Goal: Task Accomplishment & Management: Manage account settings

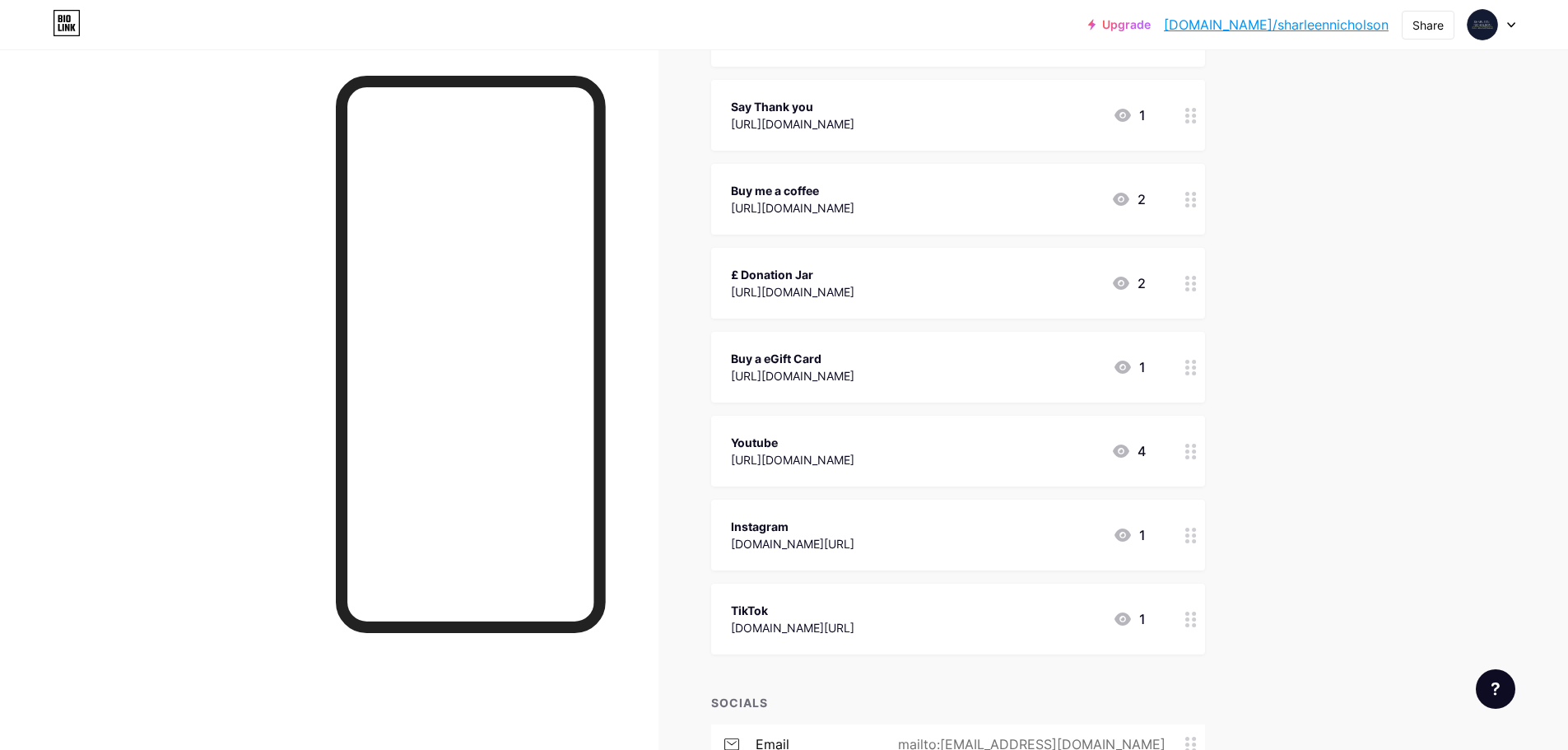
scroll to position [412, 0]
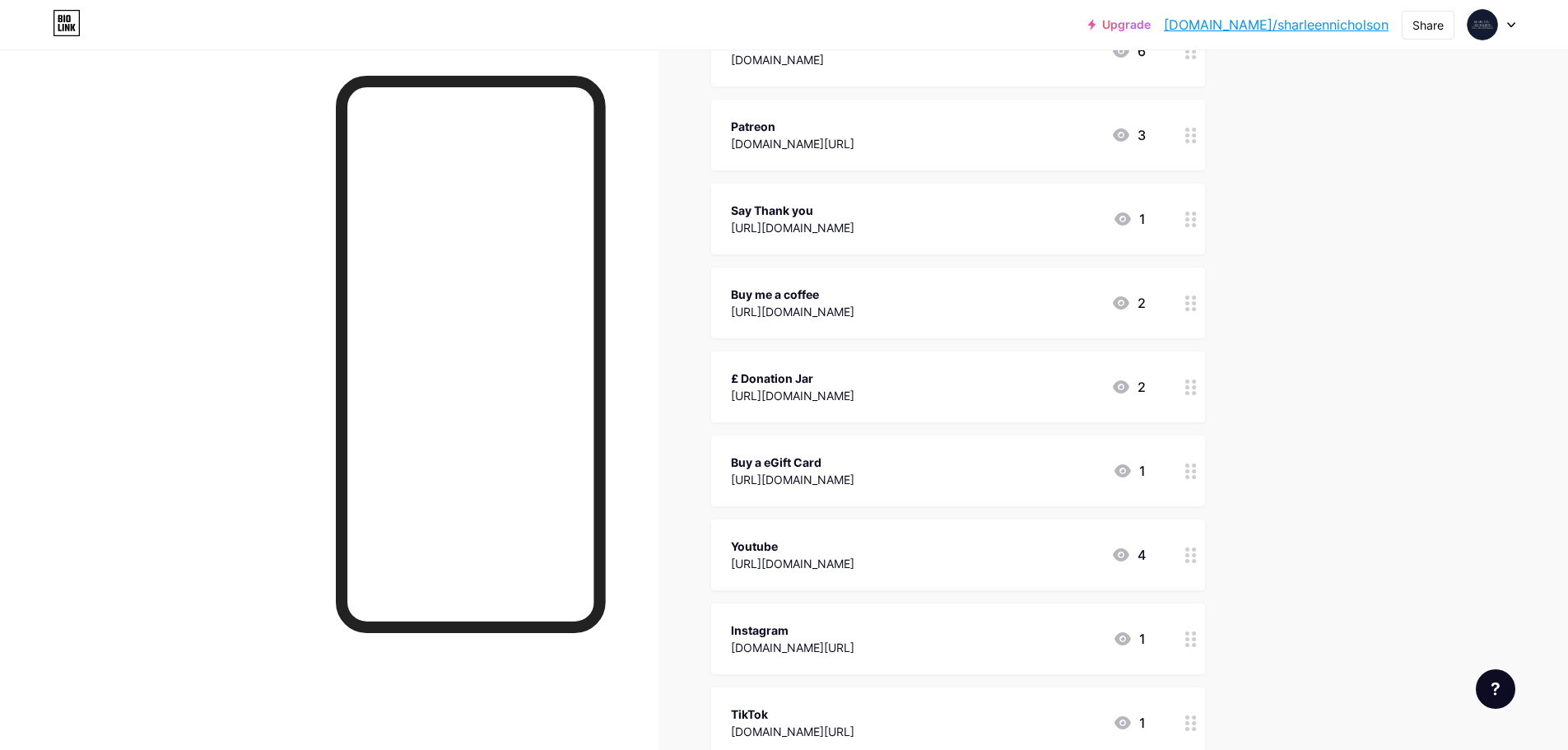
click at [1500, 19] on div at bounding box center [1492, 25] width 48 height 29
click at [1346, 189] on link "Account settings" at bounding box center [1413, 187] width 204 height 44
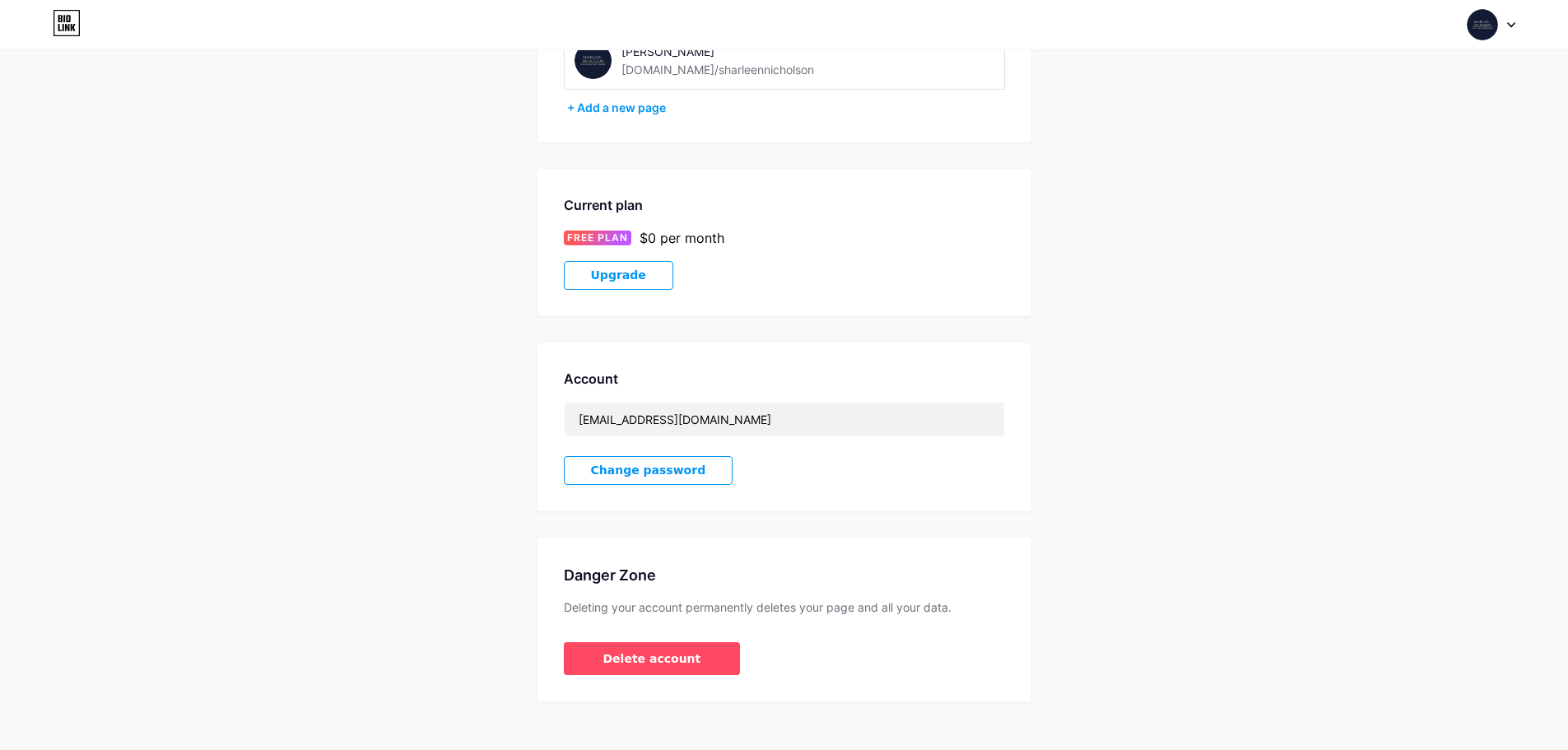
scroll to position [170, 0]
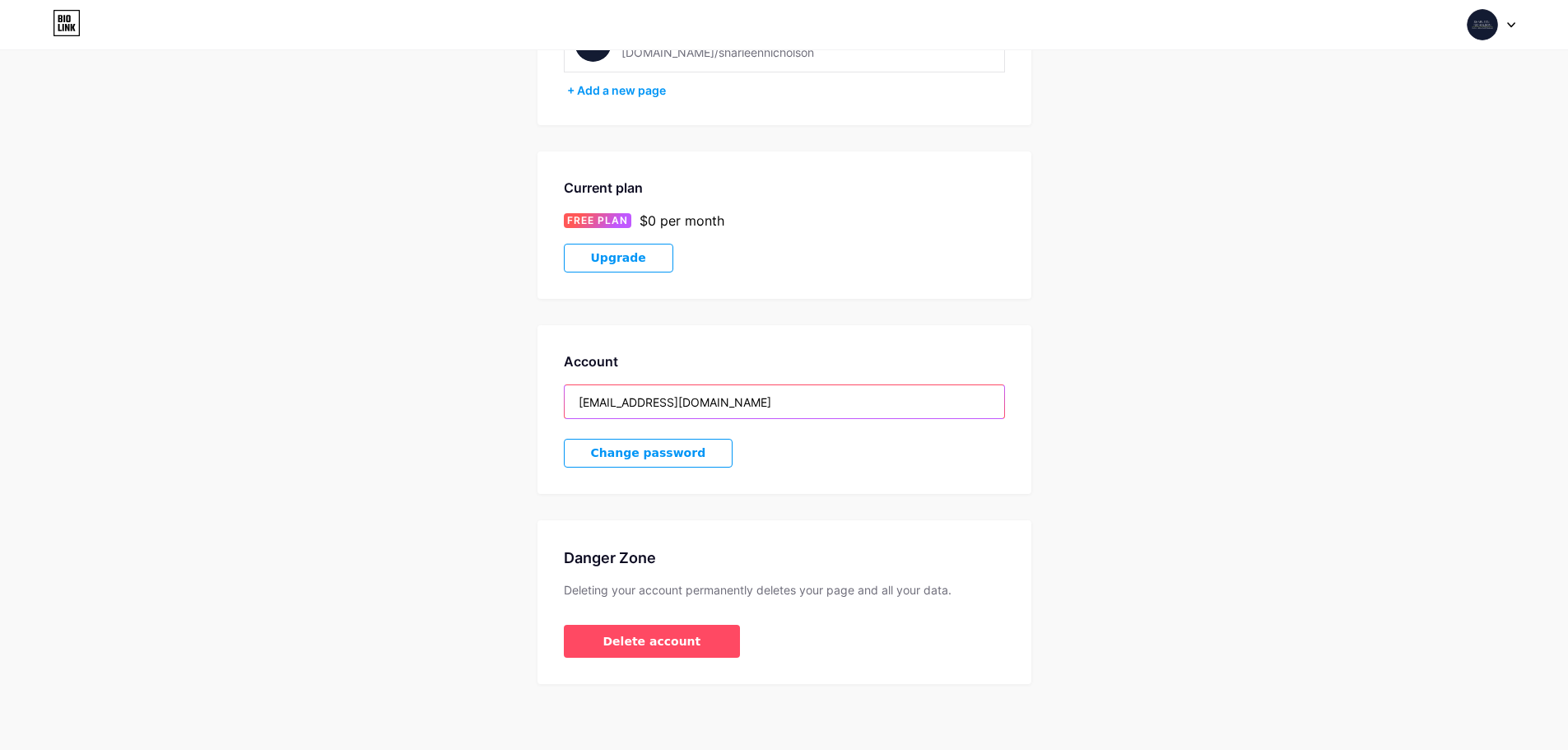
click at [677, 399] on input "[EMAIL_ADDRESS][DOMAIN_NAME]" at bounding box center [784, 402] width 439 height 33
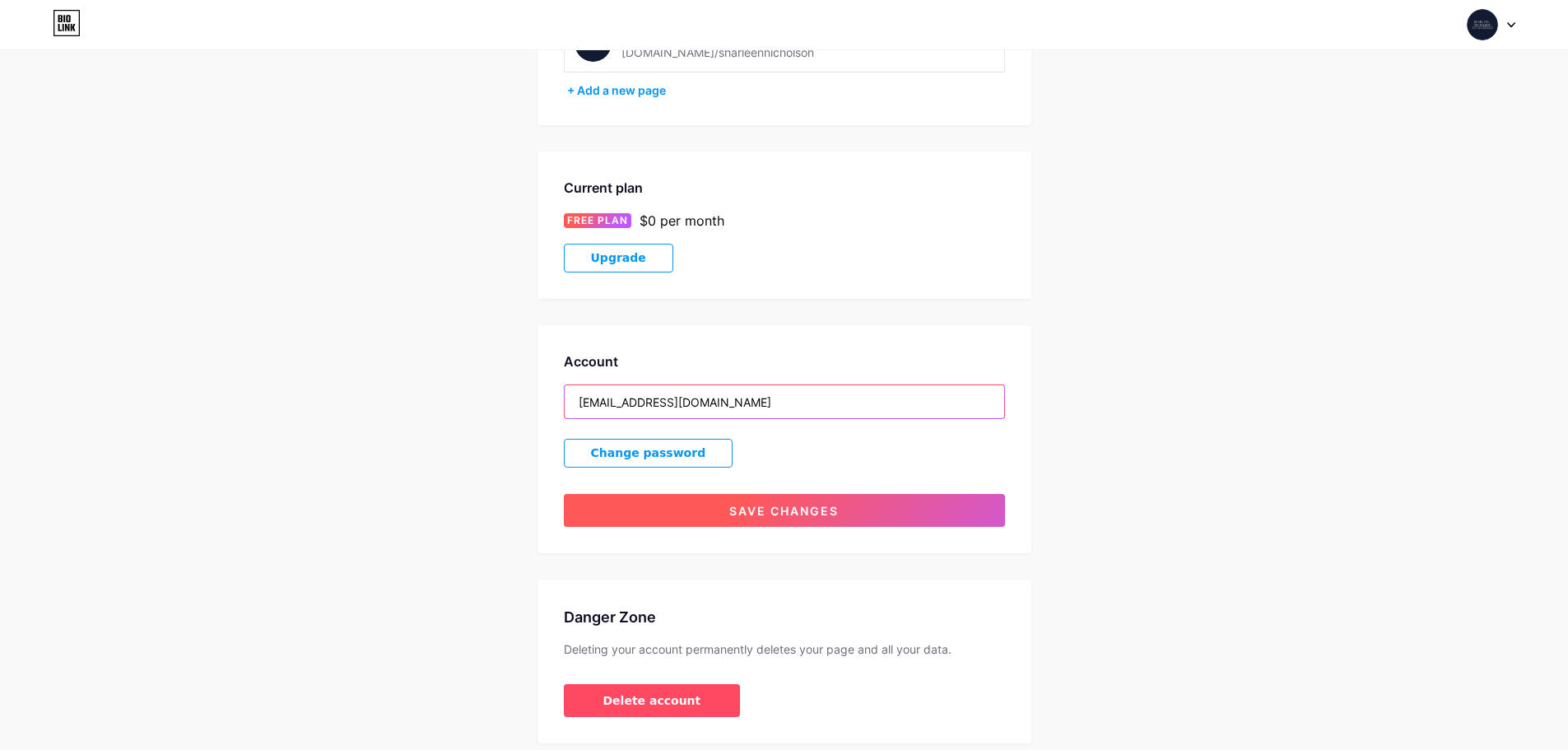
type input "[EMAIL_ADDRESS][DOMAIN_NAME]"
click at [801, 513] on span "Save changes" at bounding box center [784, 510] width 109 height 14
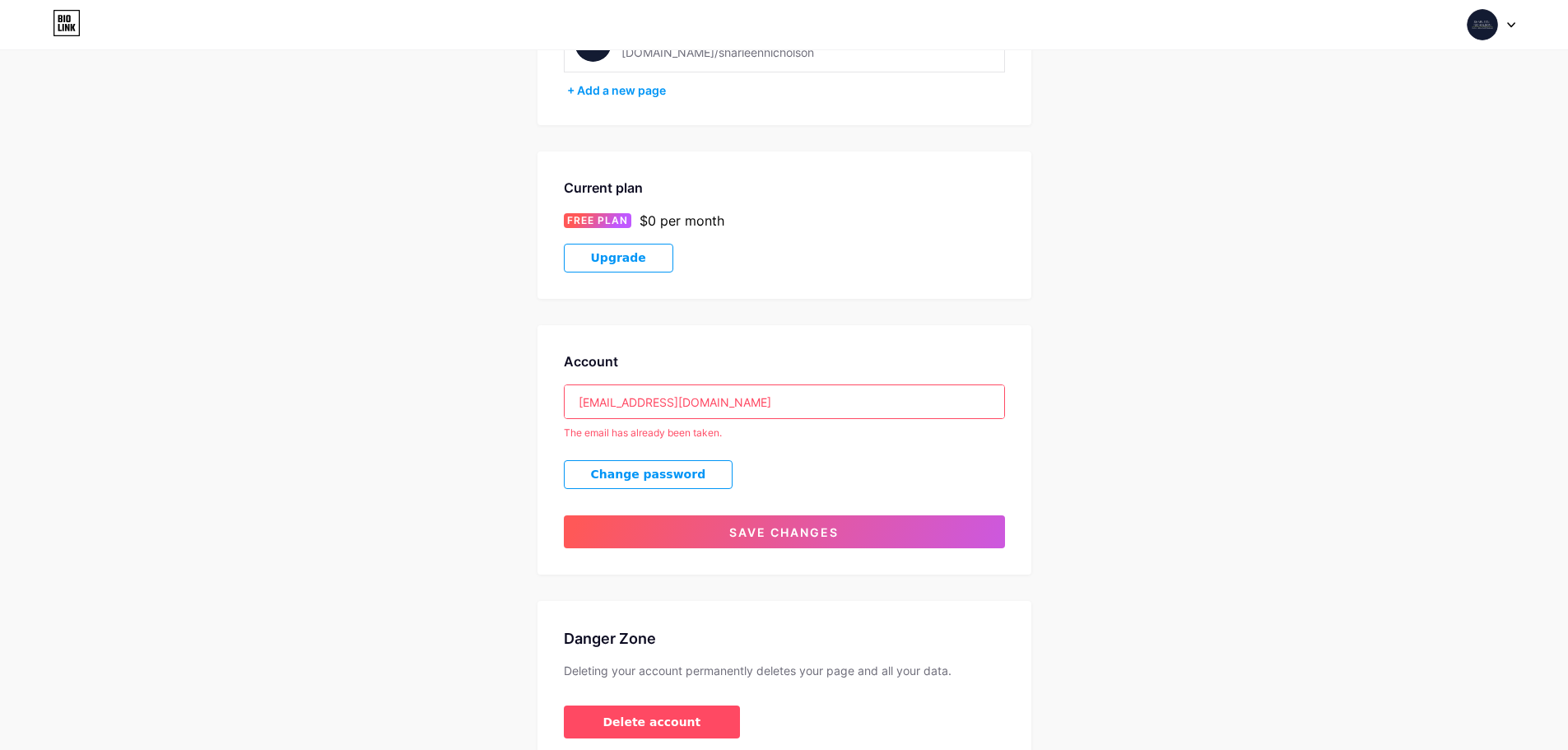
click at [497, 438] on div "Account Settings My pages [PERSON_NAME] [DOMAIN_NAME]/sharleennicholson + Add a…" at bounding box center [784, 335] width 1568 height 859
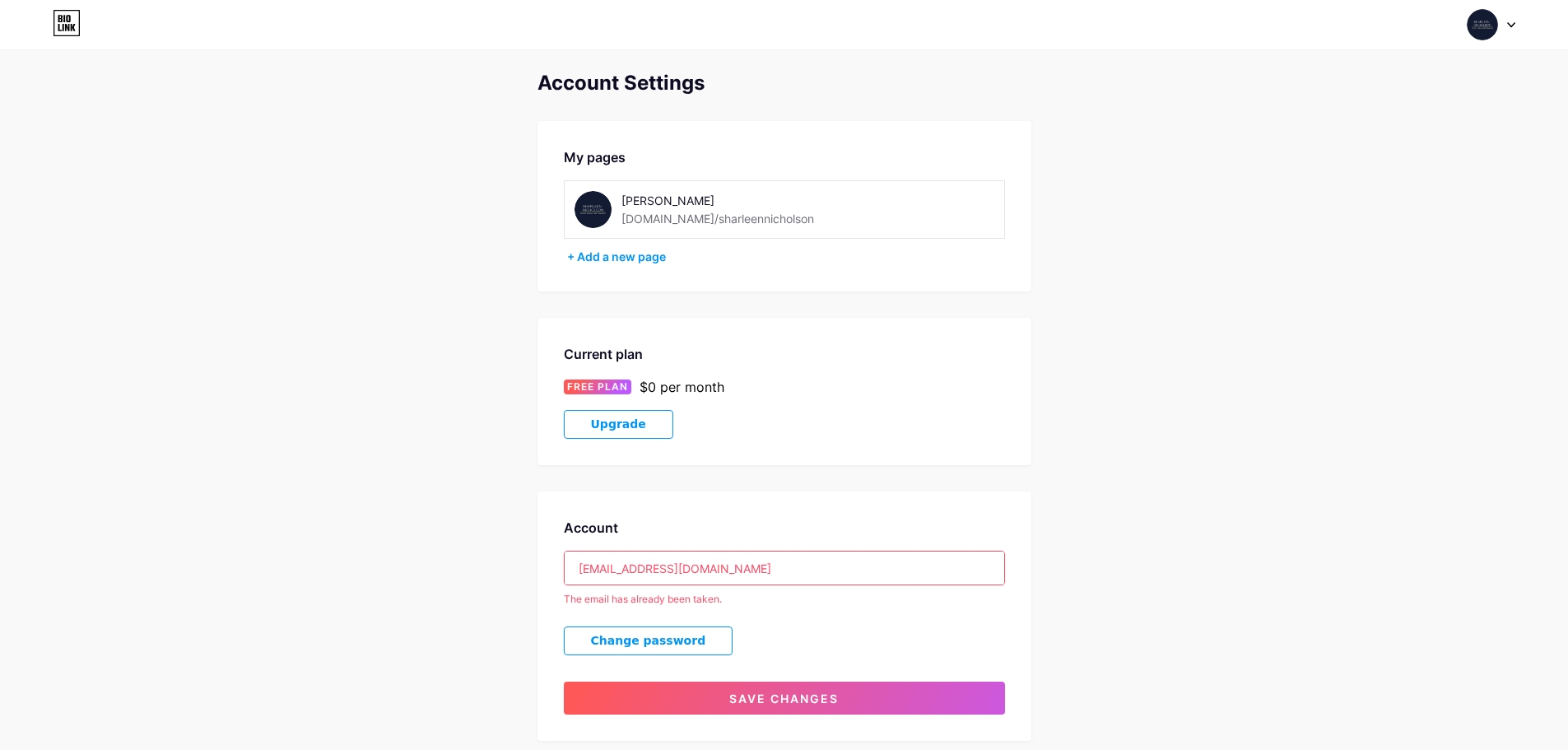
scroll to position [0, 0]
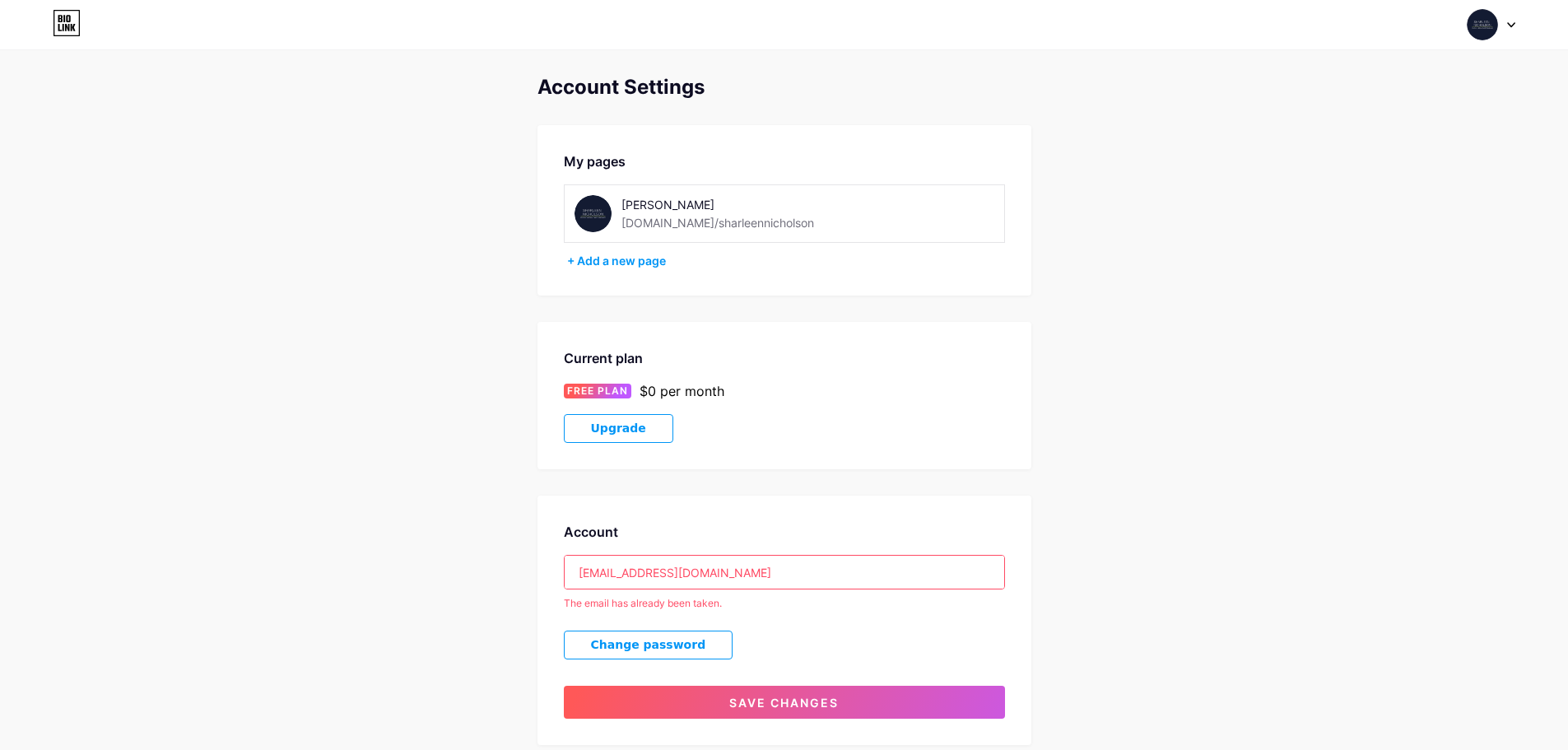
click at [683, 215] on div "[DOMAIN_NAME]/sharleennicholson" at bounding box center [718, 222] width 193 height 17
click at [598, 201] on img at bounding box center [593, 213] width 37 height 37
click at [1517, 19] on div "Switch accounts [PERSON_NAME] [DOMAIN_NAME]/sharleennicholson + Add a new page …" at bounding box center [784, 25] width 1568 height 29
click at [1508, 26] on icon at bounding box center [1511, 25] width 8 height 6
click at [1369, 187] on link "Dashboard" at bounding box center [1413, 187] width 204 height 44
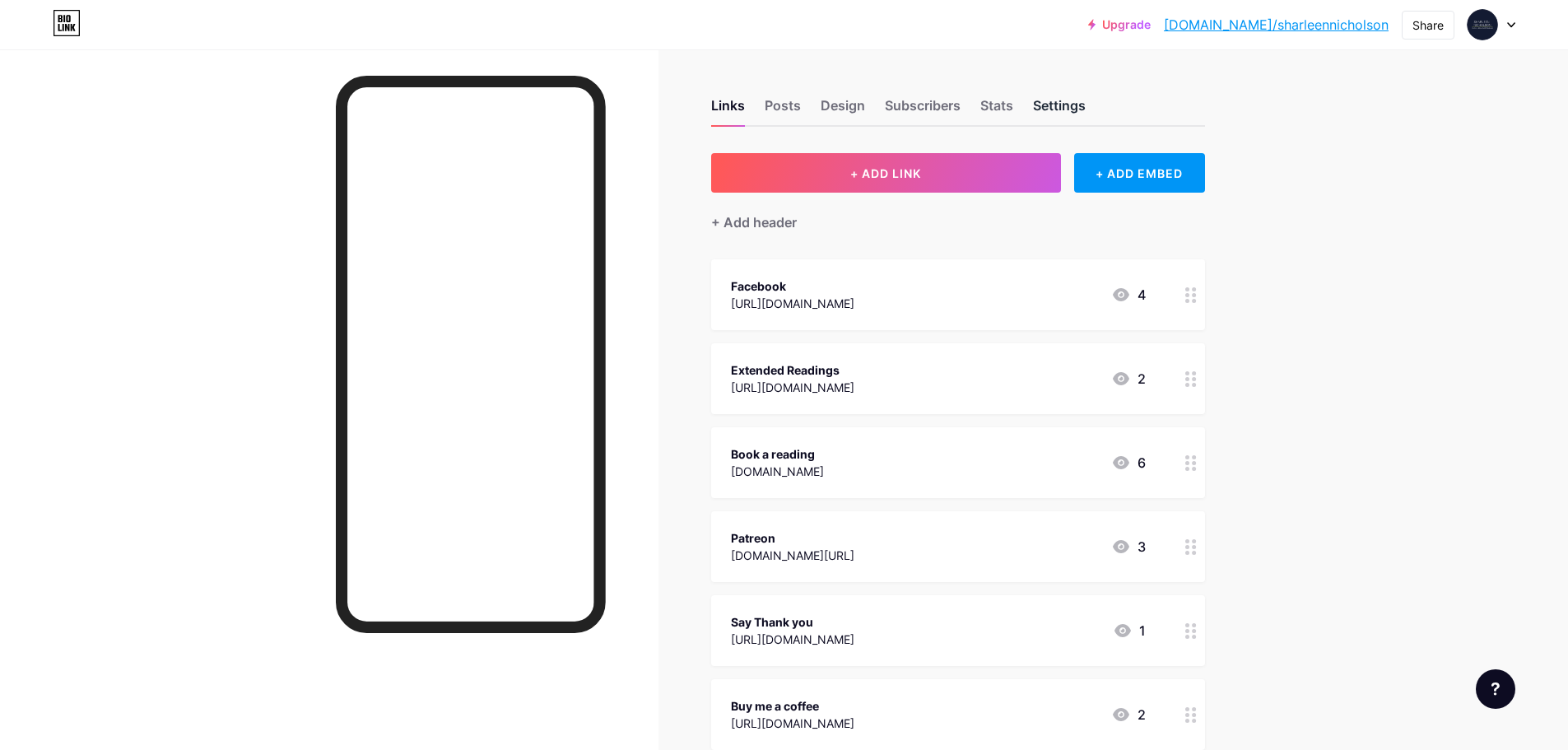
click at [1054, 107] on div "Settings" at bounding box center [1059, 110] width 52 height 29
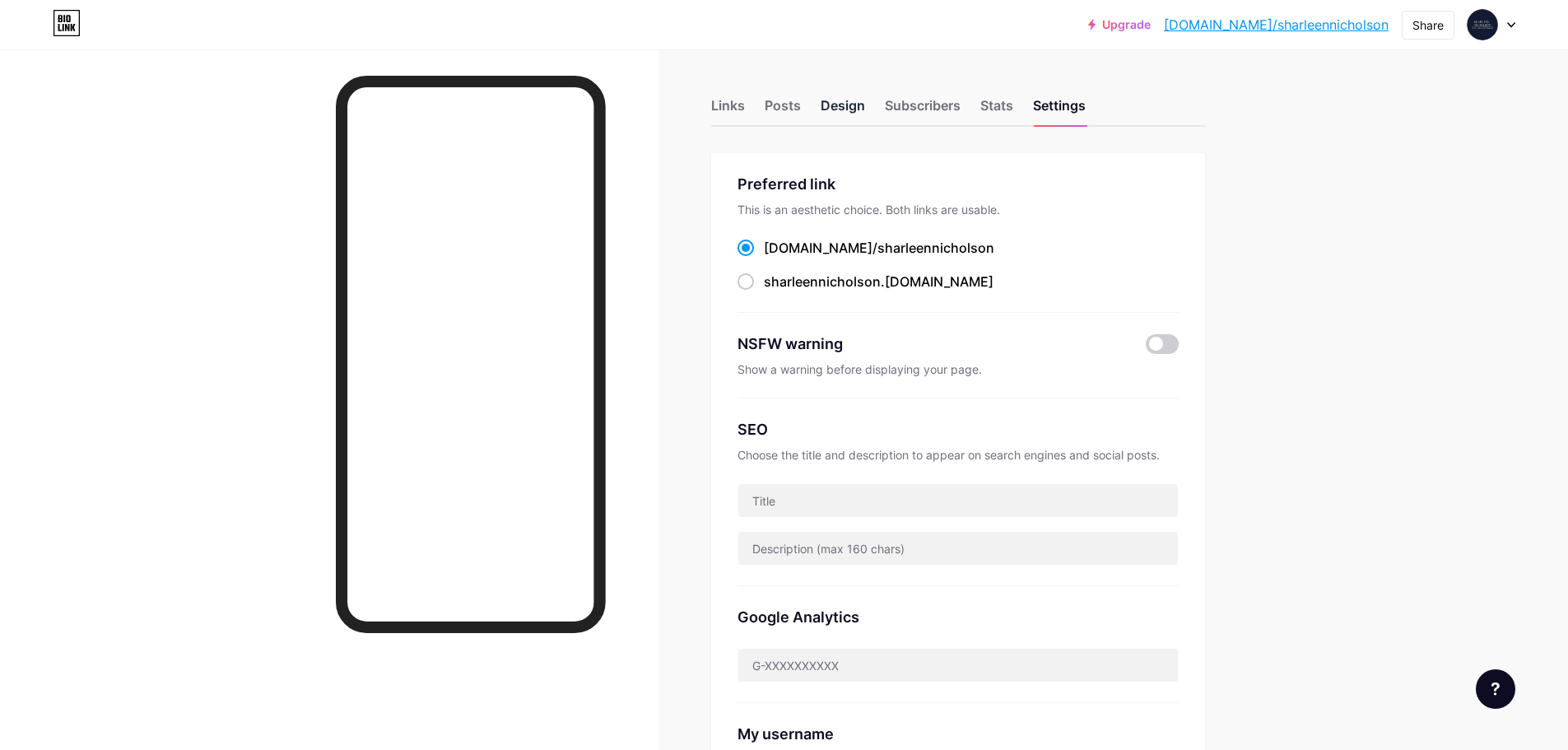
click at [852, 102] on div "Design" at bounding box center [843, 110] width 44 height 29
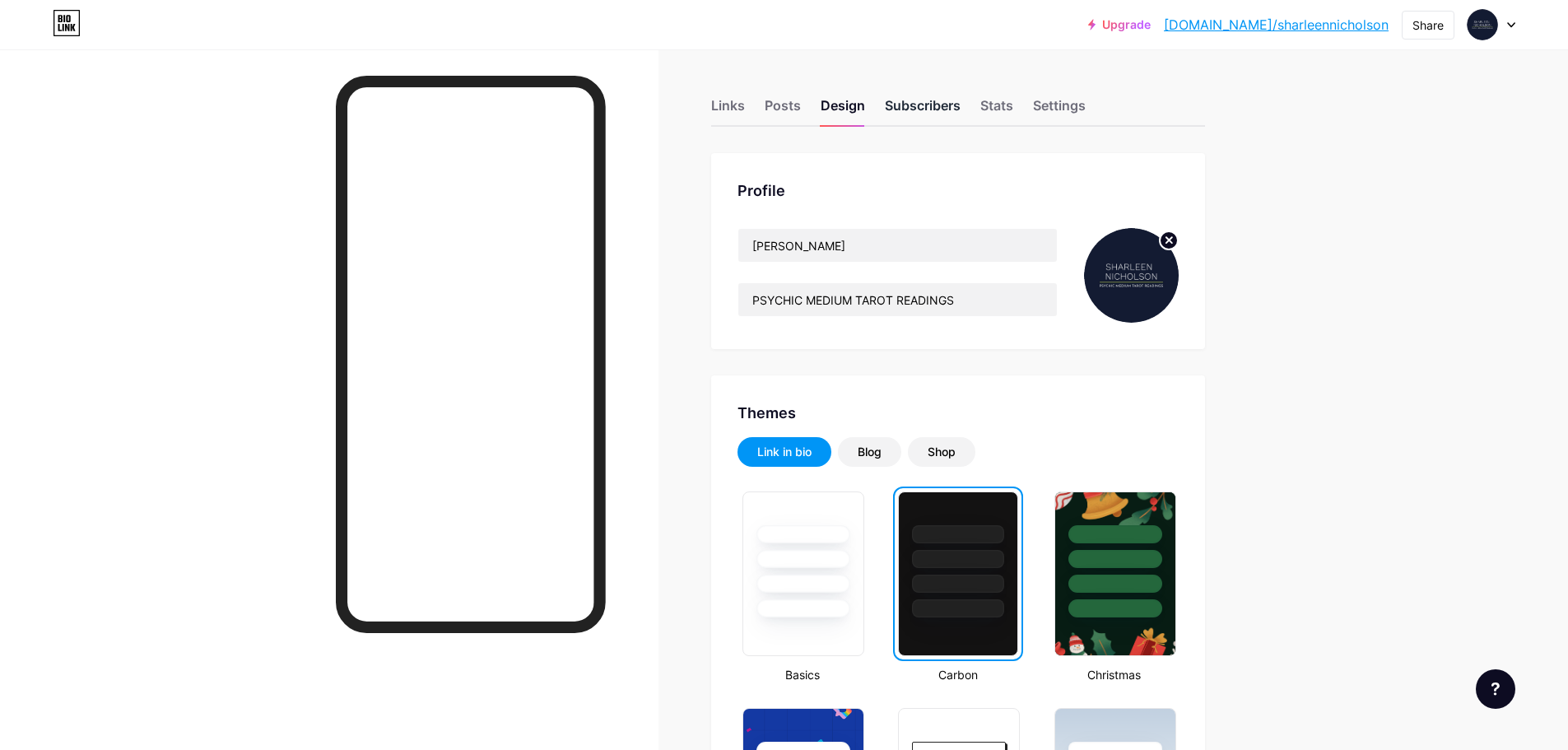
click at [948, 100] on div "Subscribers" at bounding box center [923, 110] width 75 height 29
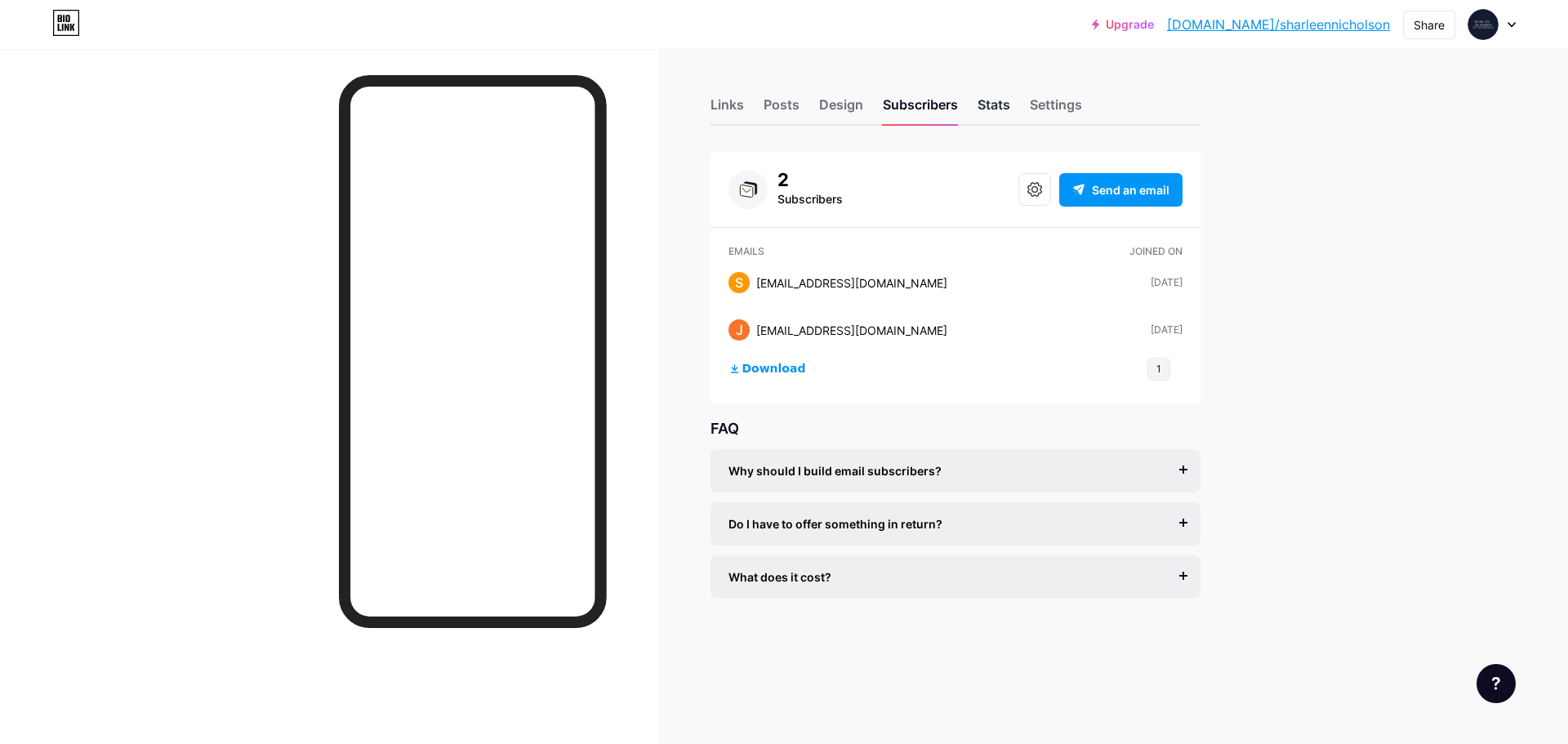
click at [1004, 105] on div "Stats" at bounding box center [994, 109] width 33 height 29
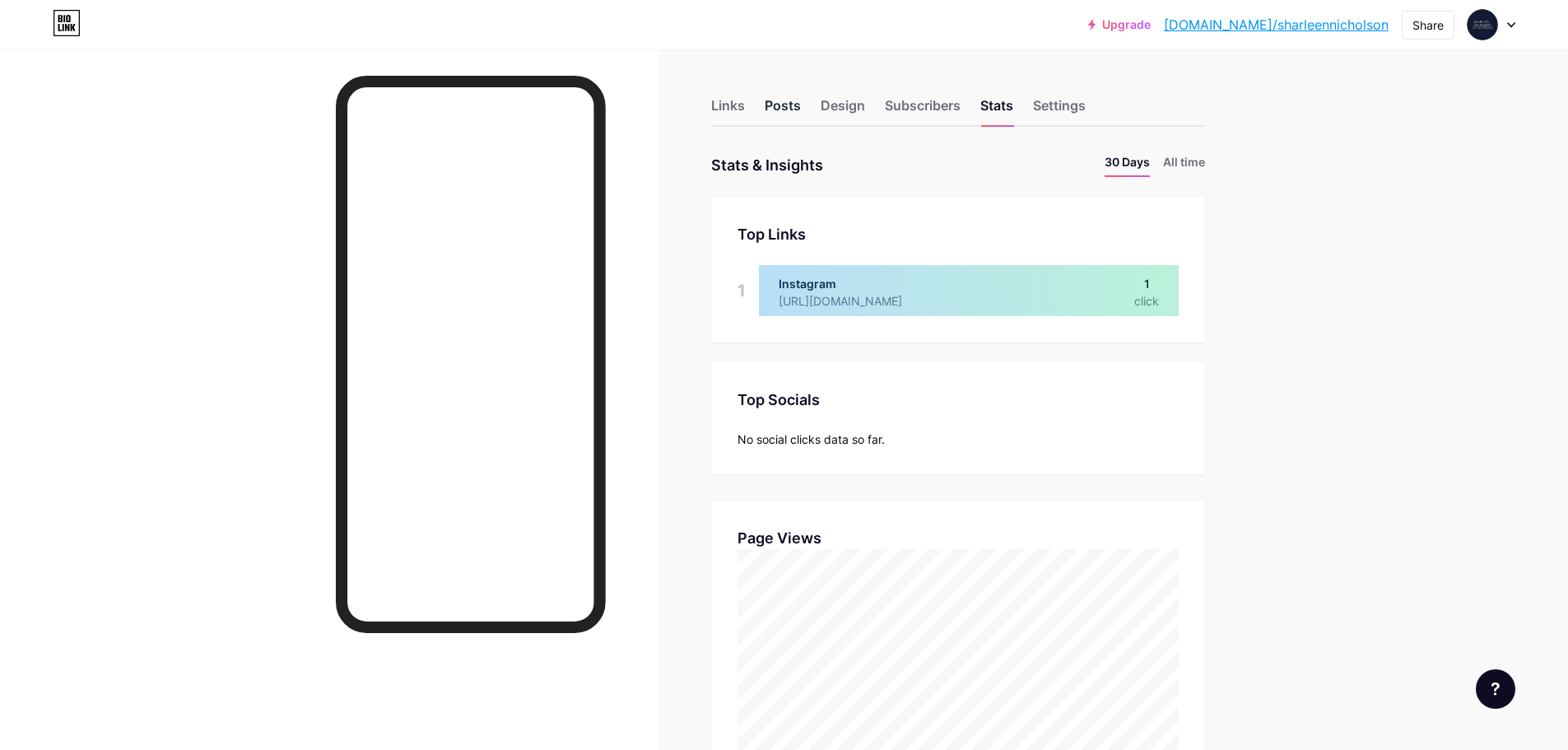
scroll to position [750, 1568]
click at [785, 107] on div "Posts" at bounding box center [782, 110] width 36 height 29
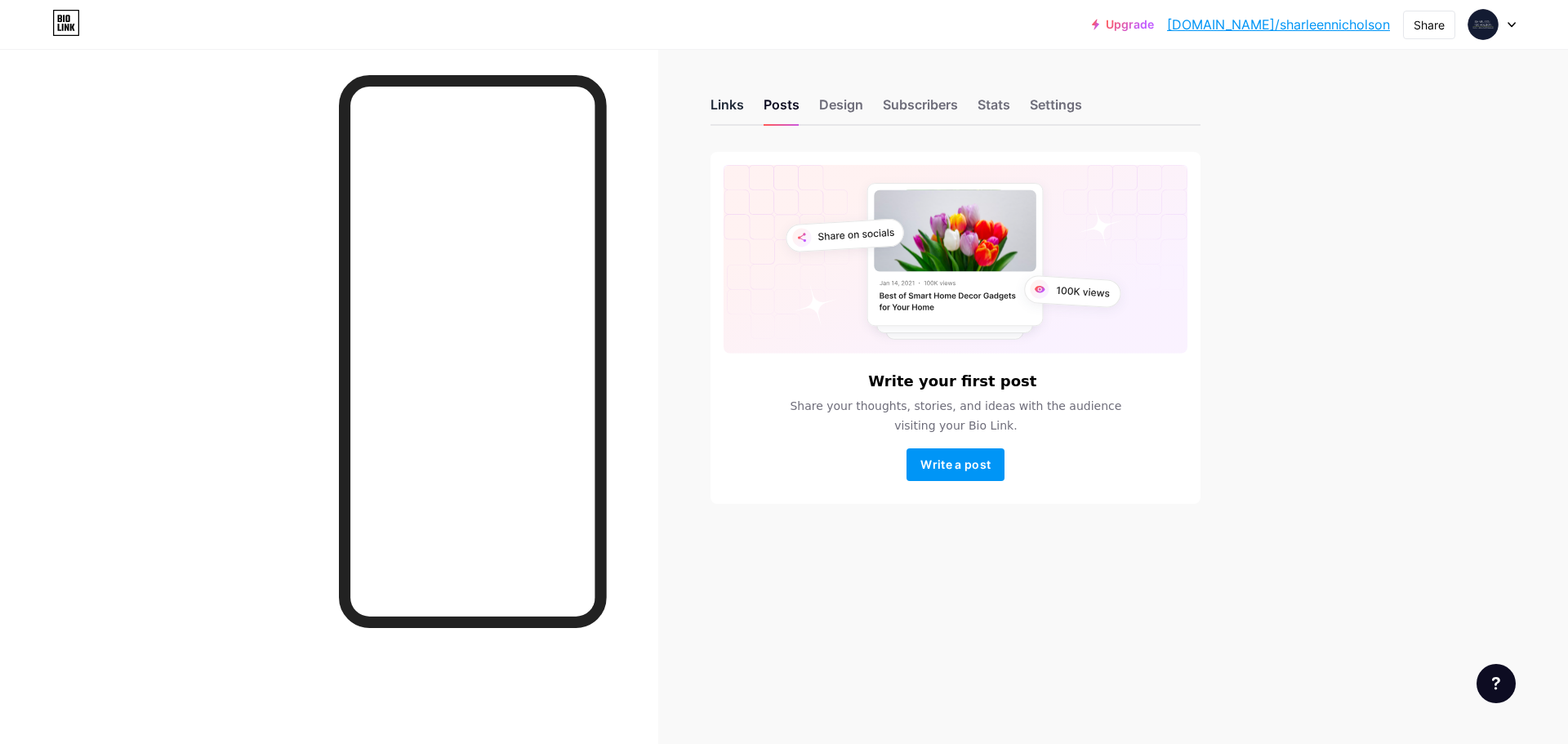
click at [731, 98] on div "Links" at bounding box center [727, 109] width 34 height 29
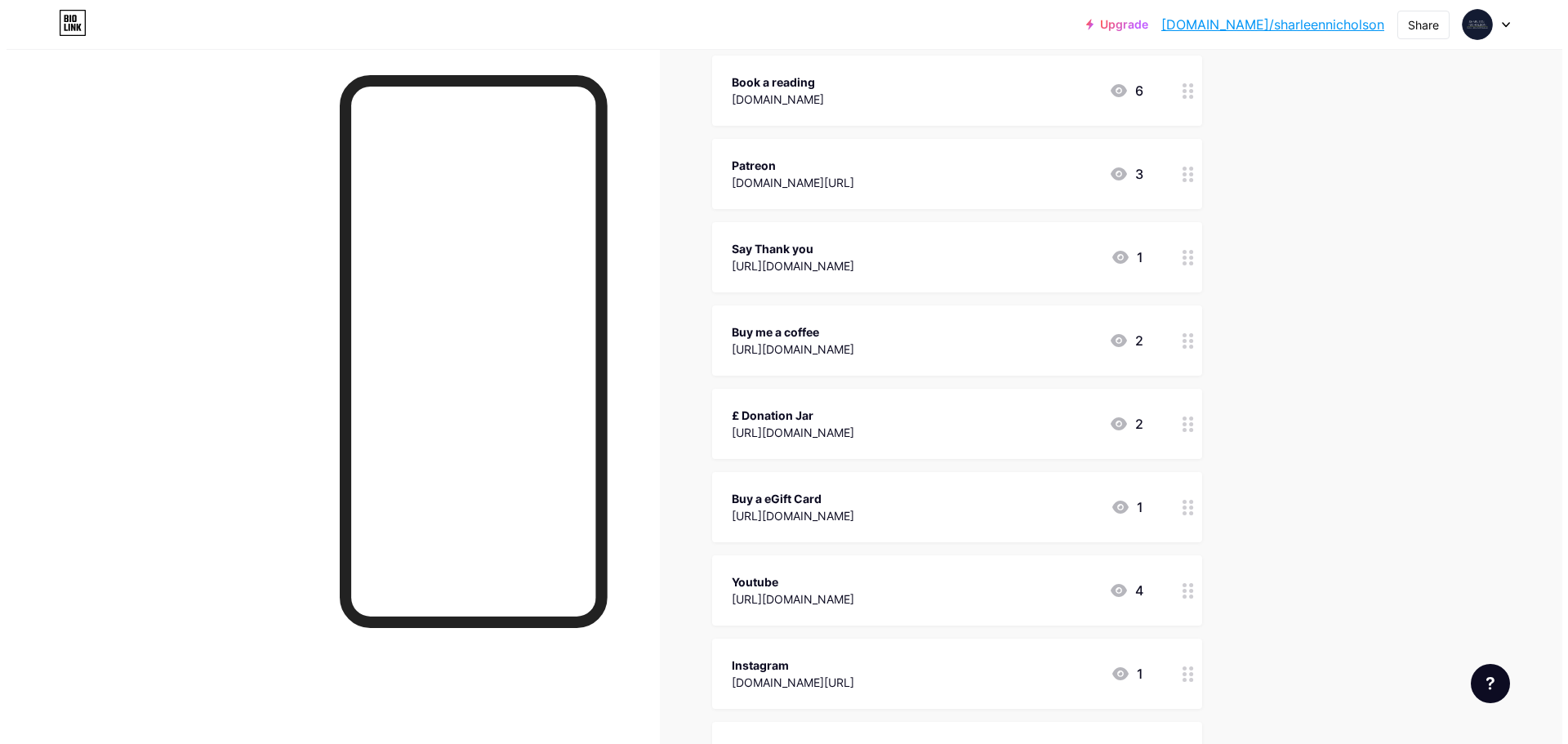
scroll to position [408, 0]
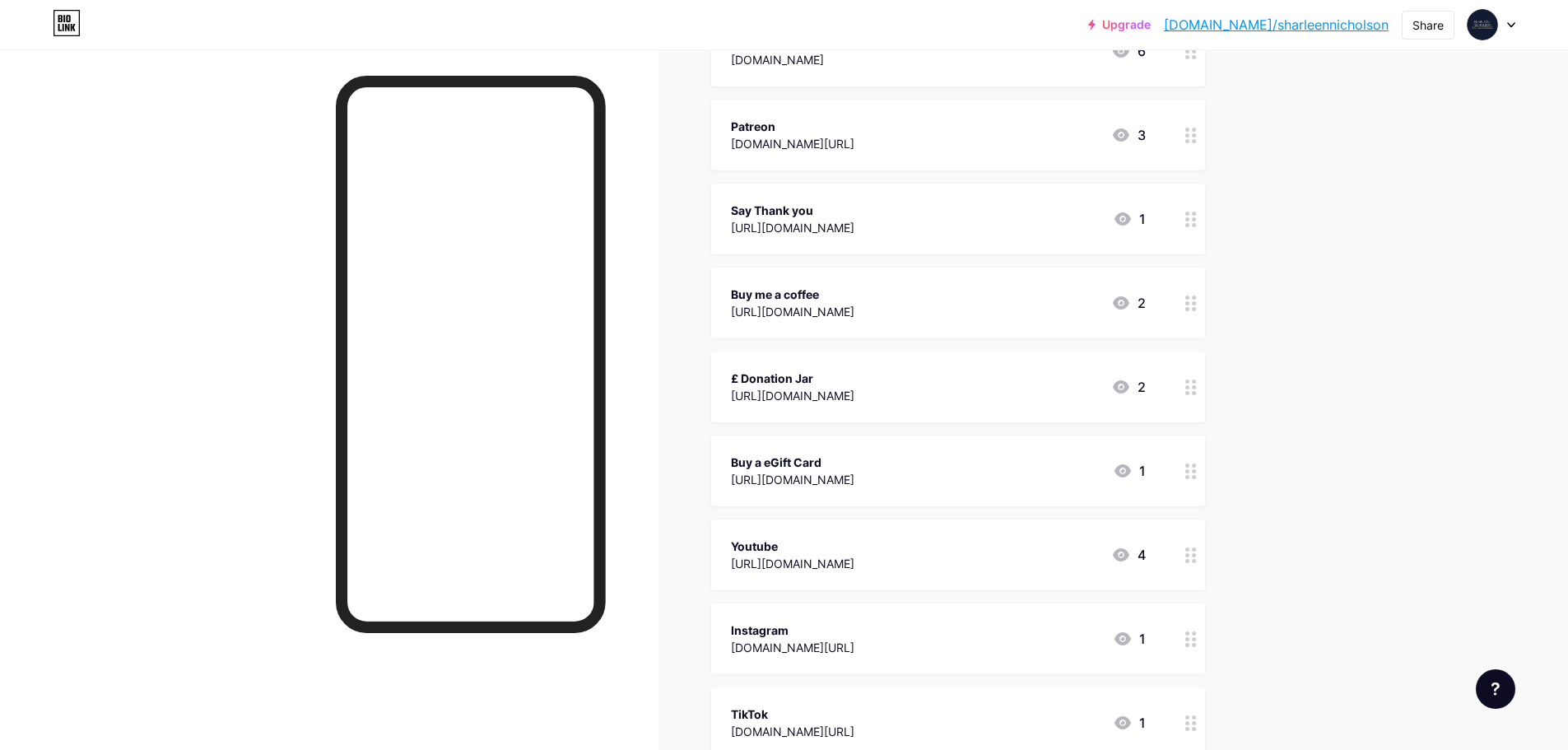
click at [855, 563] on div "[URL][DOMAIN_NAME]" at bounding box center [792, 563] width 123 height 17
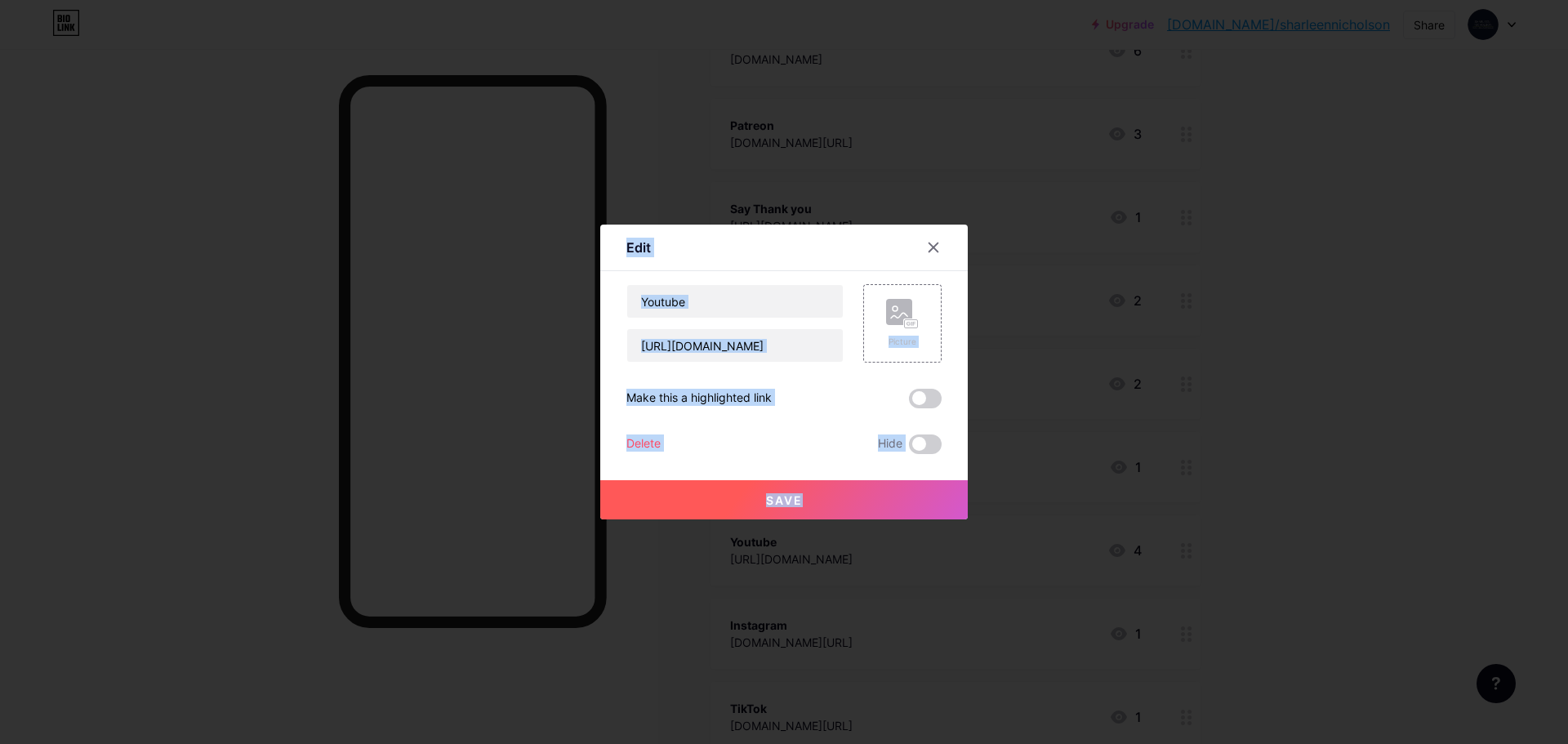
click at [910, 559] on div at bounding box center [784, 372] width 1568 height 744
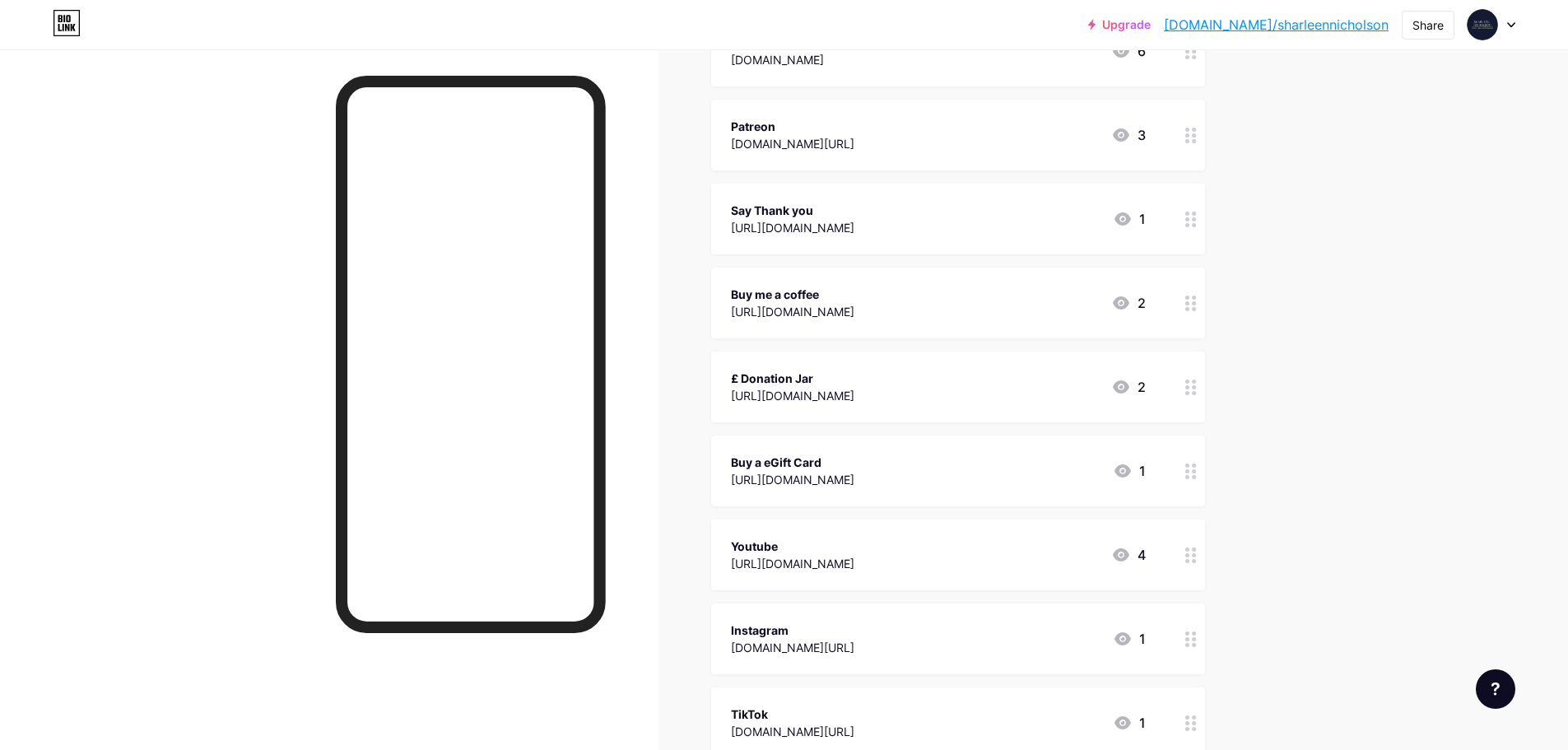
click at [855, 563] on div "[URL][DOMAIN_NAME]" at bounding box center [792, 563] width 123 height 17
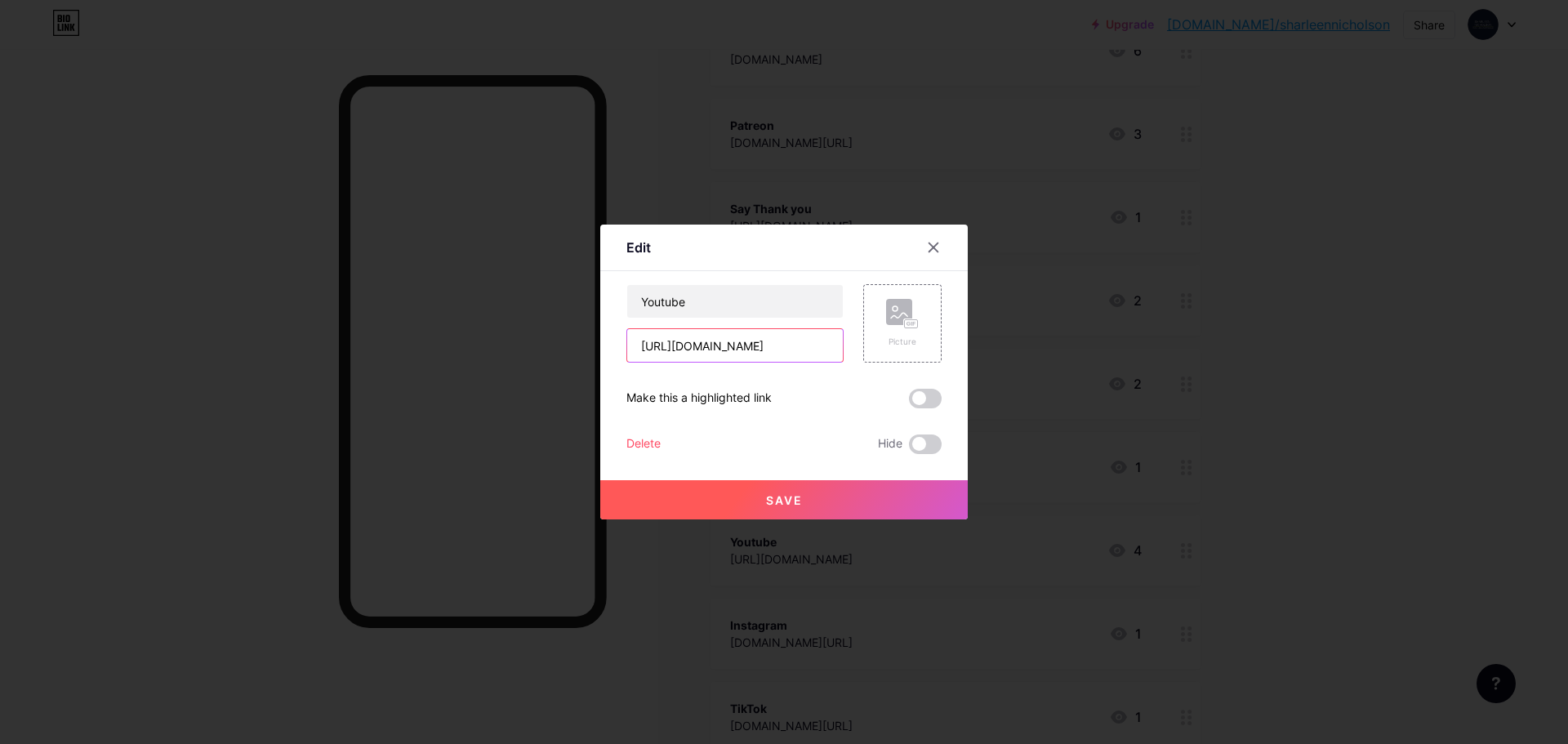
scroll to position [0, 43]
drag, startPoint x: 768, startPoint y: 343, endPoint x: 859, endPoint y: 364, distance: 93.4
click at [859, 364] on div "Youtube [URL][DOMAIN_NAME] Picture Make this a highlighted link Delete Hide Save" at bounding box center [784, 369] width 315 height 170
paste input "sharleennicholson"
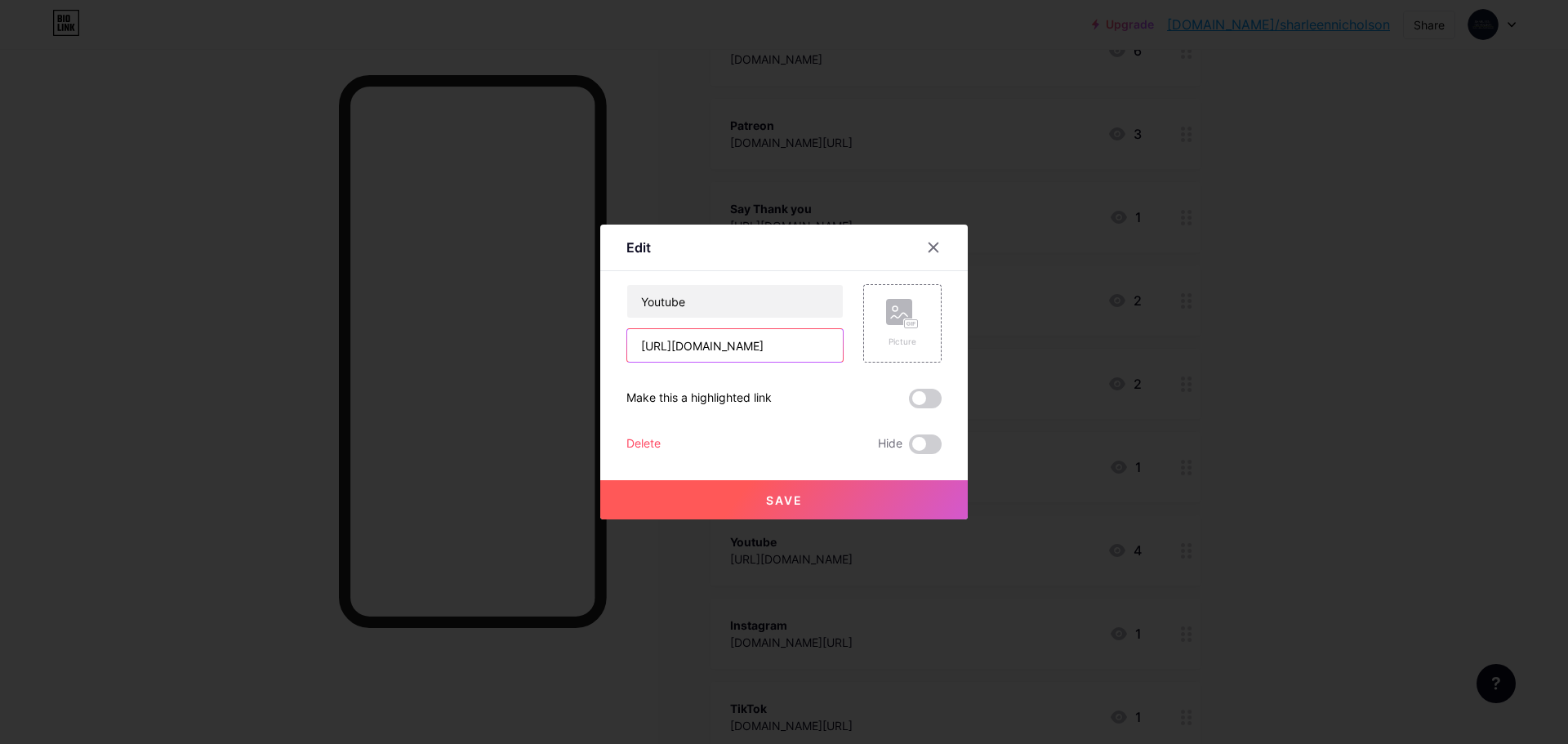
type input "[URL][DOMAIN_NAME]"
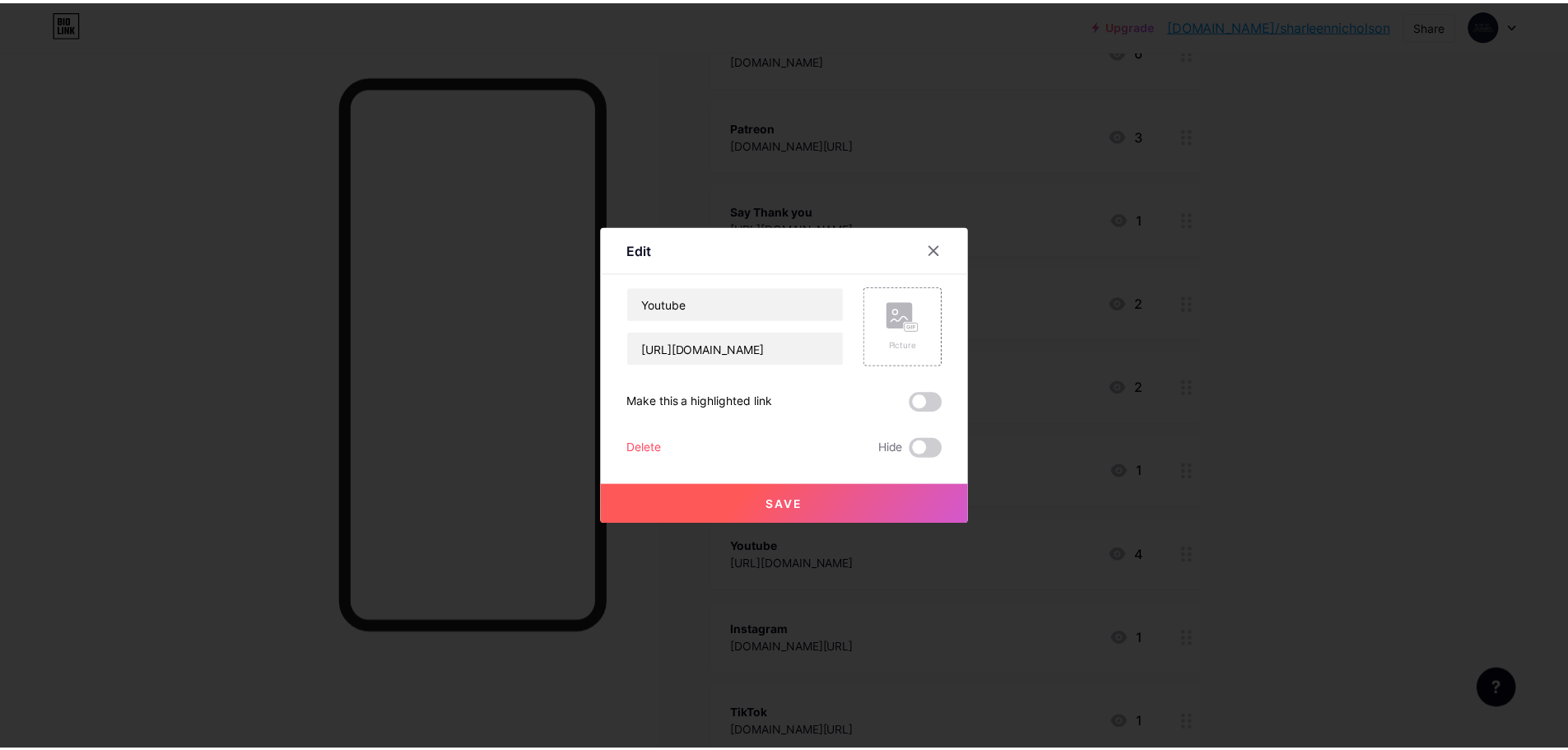
scroll to position [0, 0]
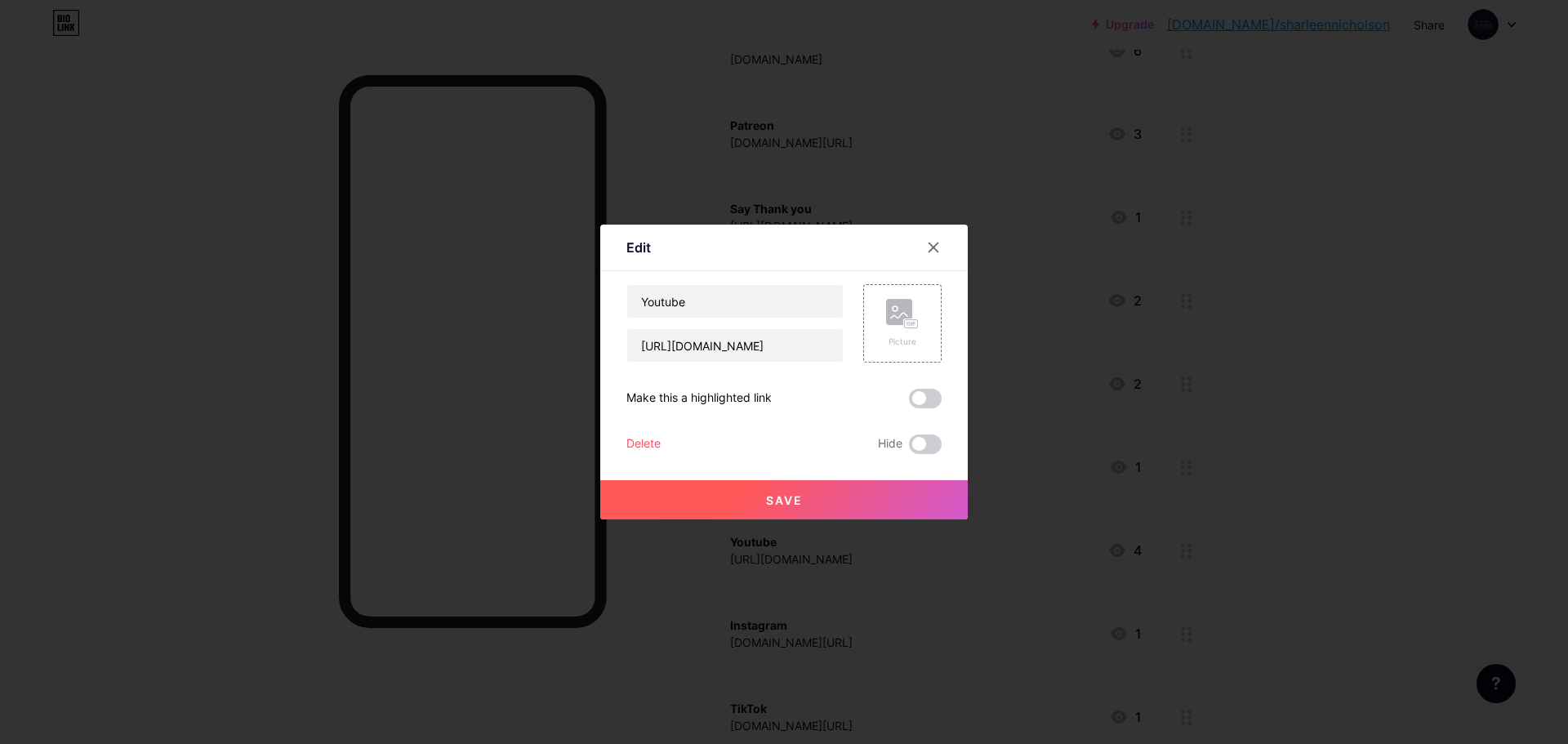
click at [774, 501] on span "Save" at bounding box center [784, 500] width 36 height 14
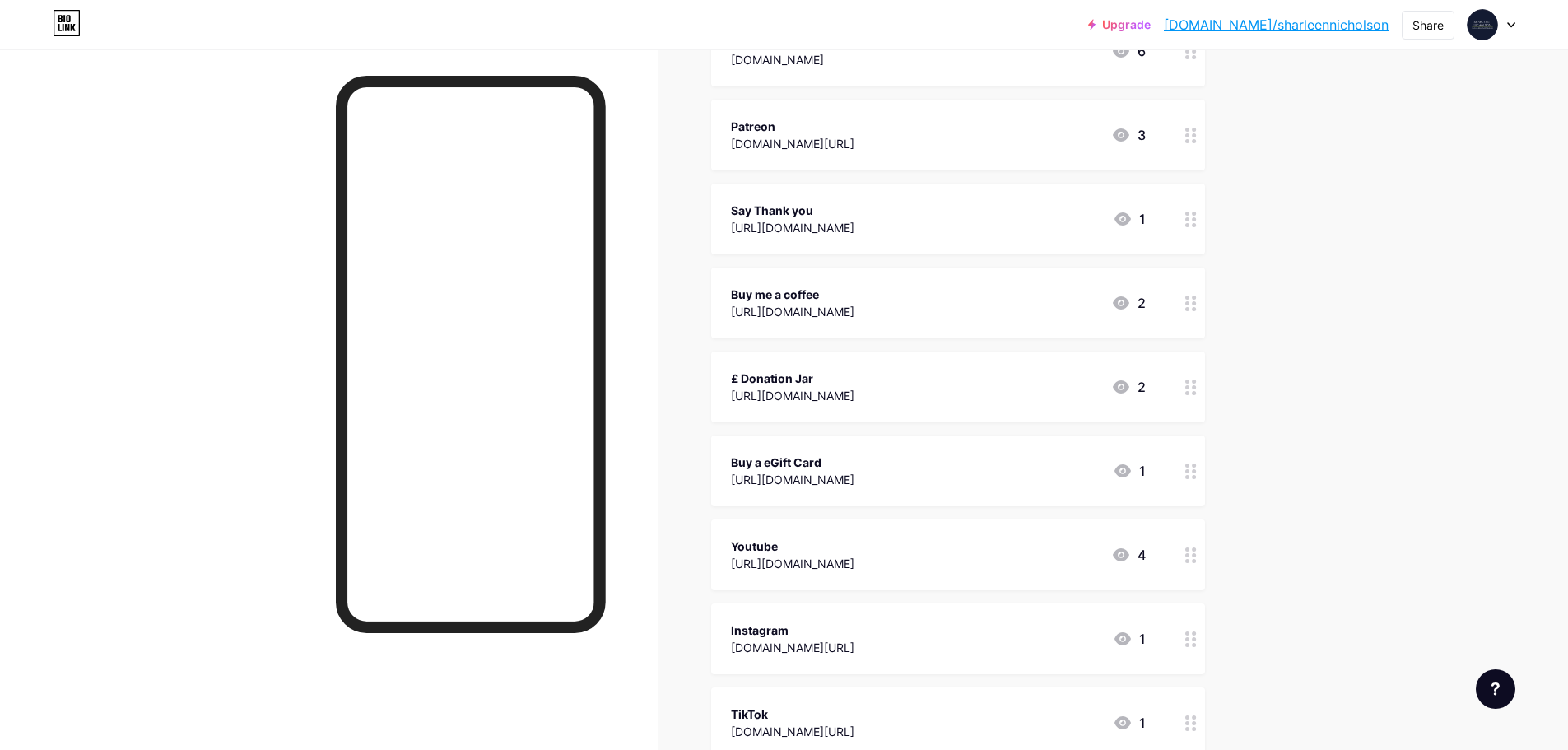
click at [845, 646] on div "[DOMAIN_NAME][URL]" at bounding box center [792, 647] width 123 height 17
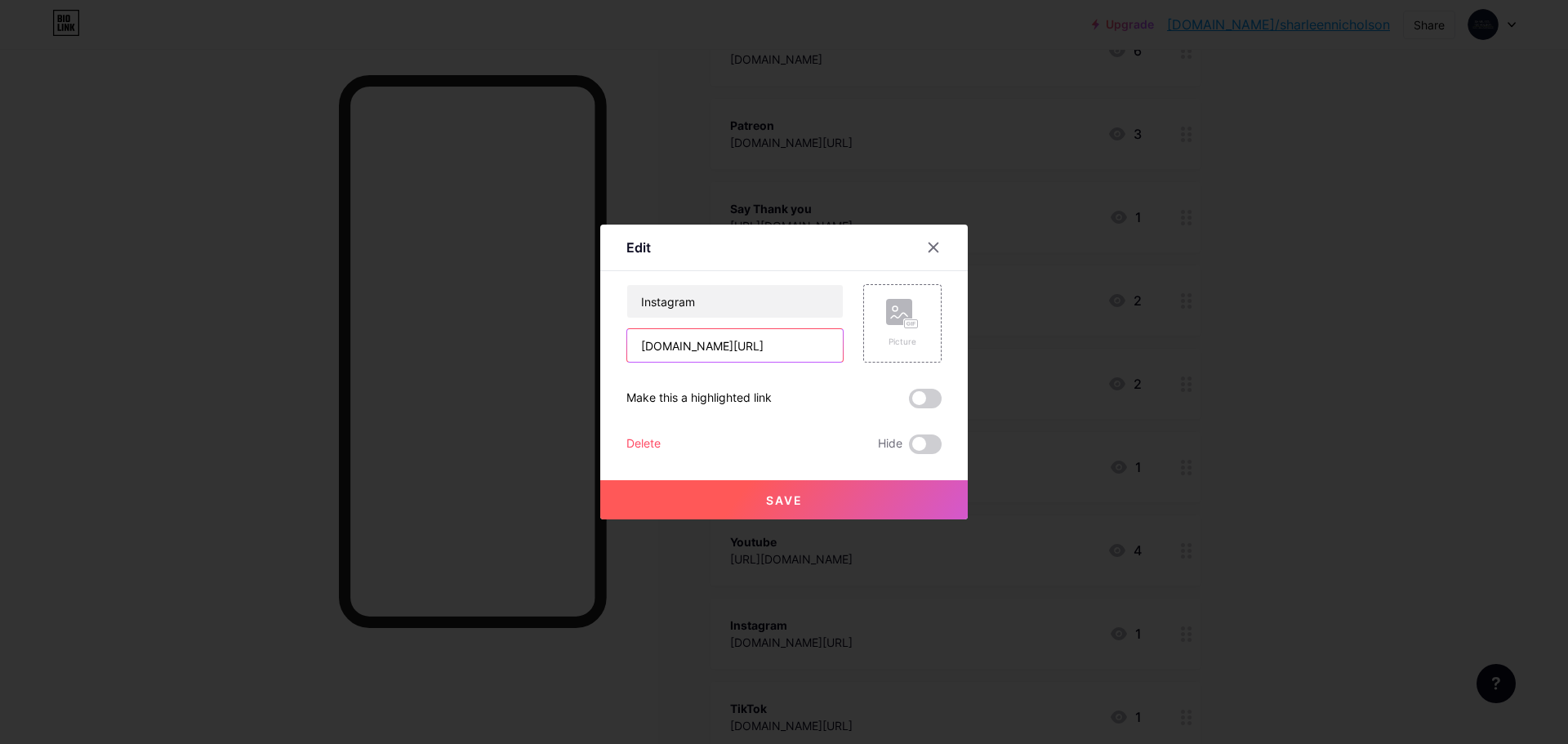
drag, startPoint x: 726, startPoint y: 348, endPoint x: 865, endPoint y: 408, distance: 151.4
click at [864, 406] on div "Instagram [DOMAIN_NAME][URL] Picture Make this a highlighted link Delete Hide S…" at bounding box center [784, 369] width 315 height 170
paste input "sharleennicholson"
type input "[DOMAIN_NAME][URL]"
click at [761, 491] on button "Save" at bounding box center [783, 500] width 367 height 39
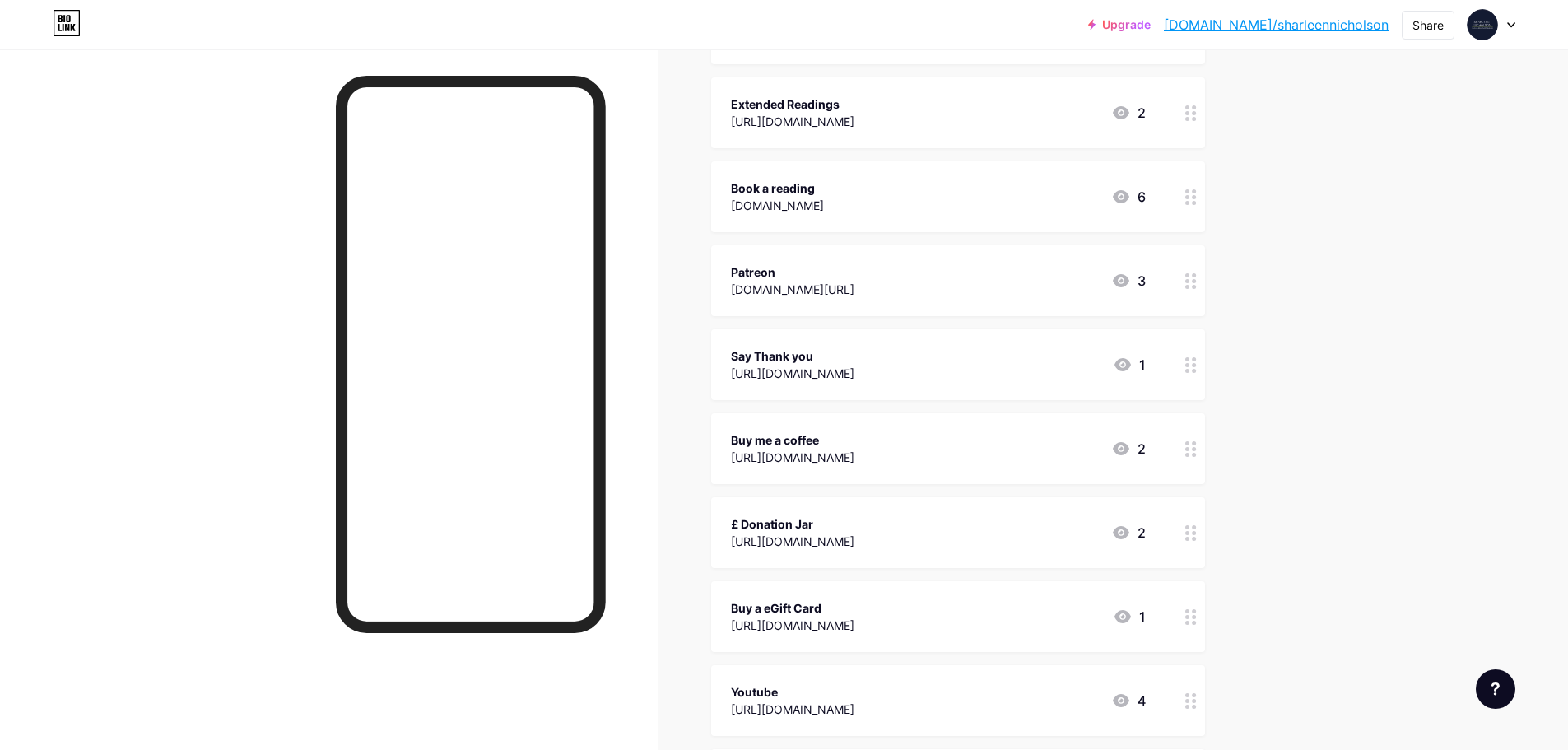
scroll to position [247, 0]
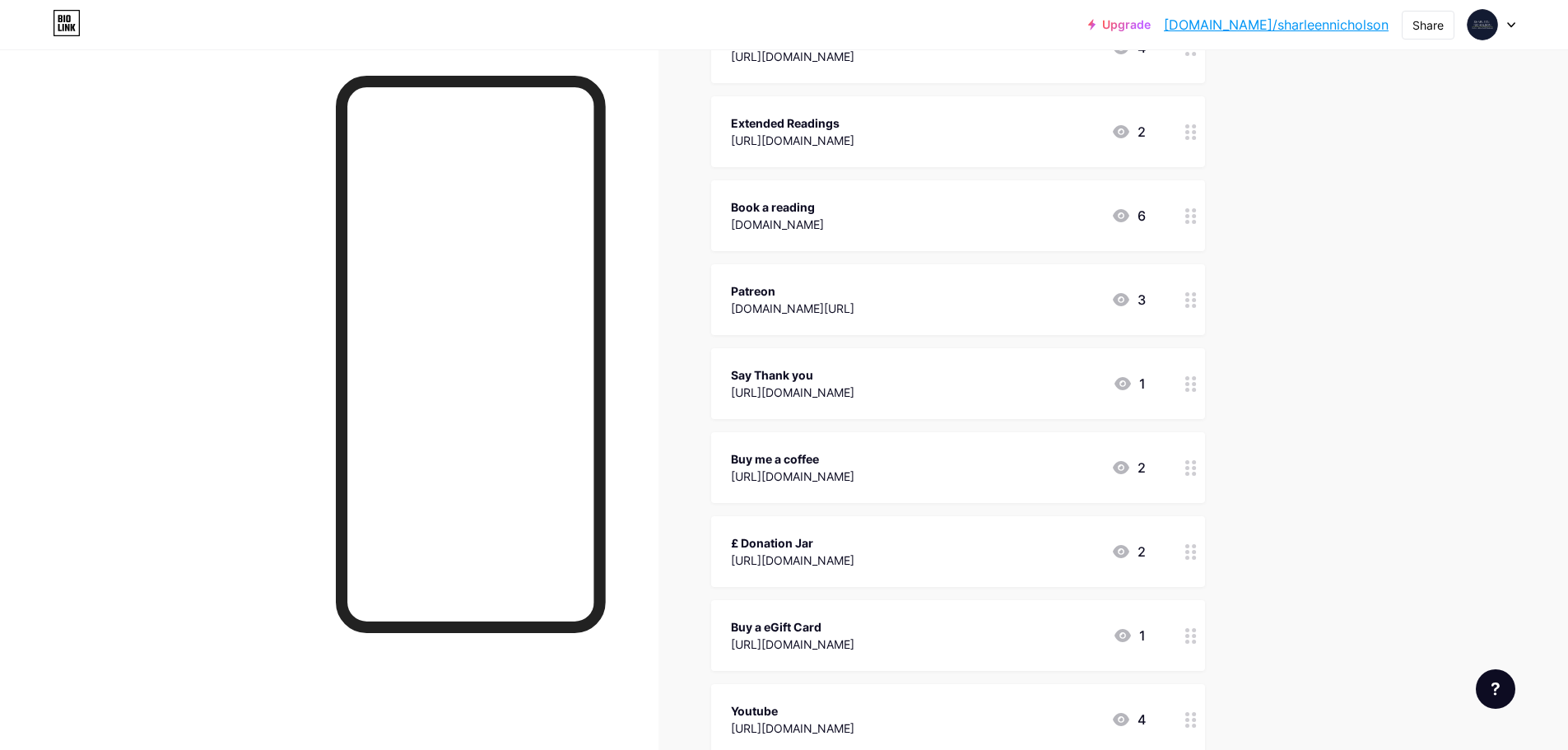
click at [824, 217] on div "[DOMAIN_NAME]" at bounding box center [777, 224] width 93 height 17
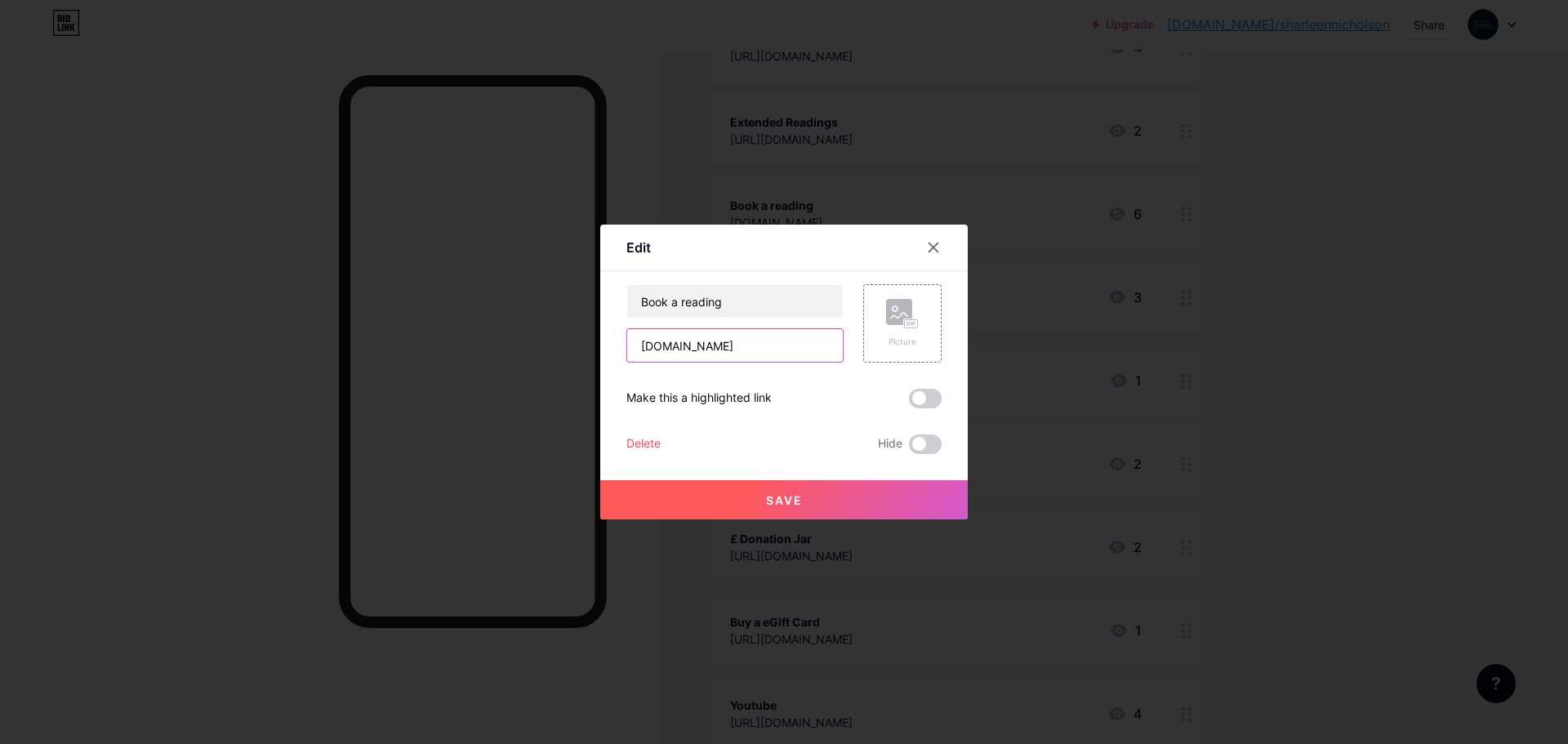
drag, startPoint x: 644, startPoint y: 350, endPoint x: 850, endPoint y: 375, distance: 207.5
click at [850, 375] on div "Book a reading [DOMAIN_NAME] Picture Make this a highlighted link Delete Hide S…" at bounding box center [784, 369] width 315 height 170
paste input "sharleennicholson"
click at [645, 352] on input "tsharleennicholson" at bounding box center [735, 346] width 215 height 33
type input "sharleennicholson"
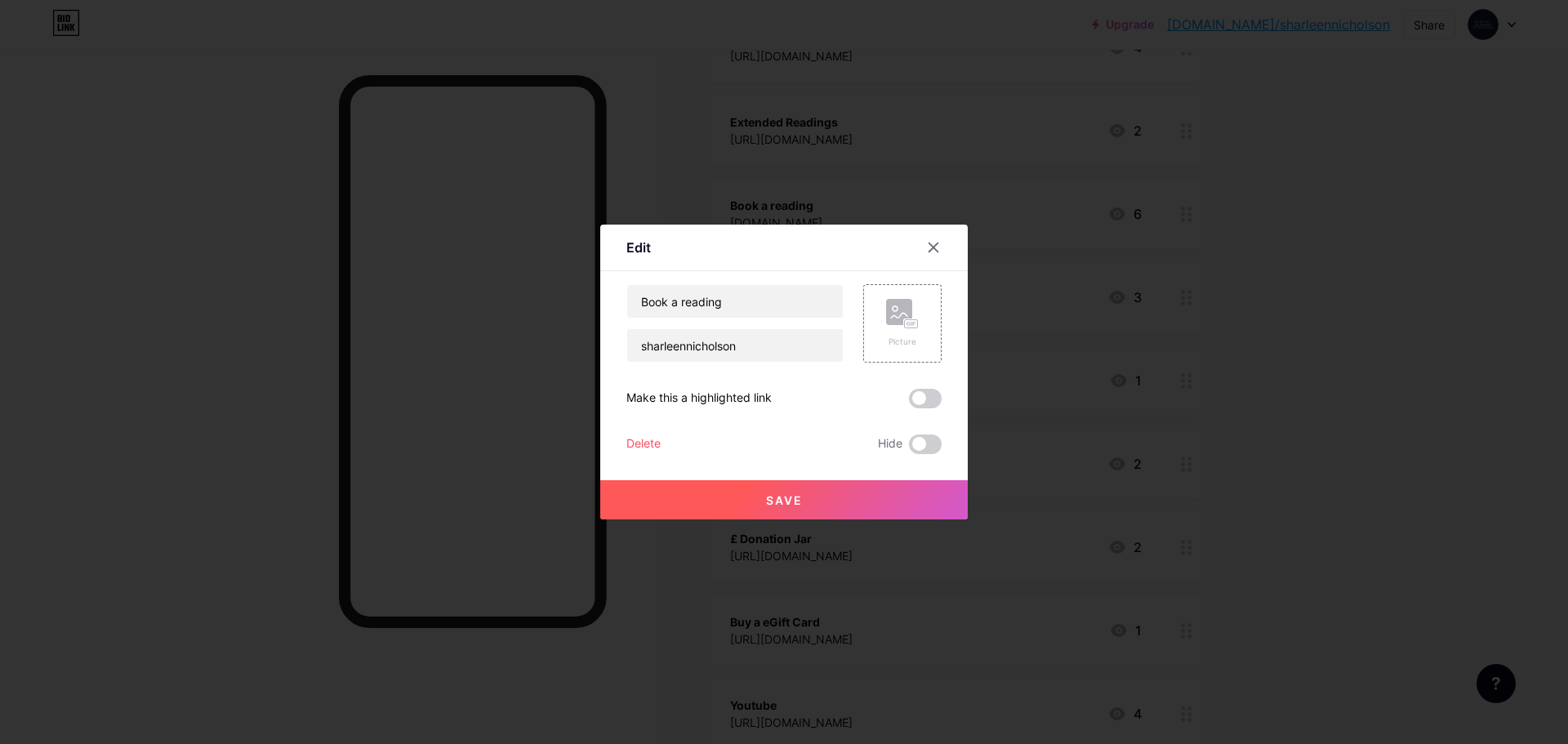
click at [765, 490] on button "Save" at bounding box center [783, 500] width 367 height 39
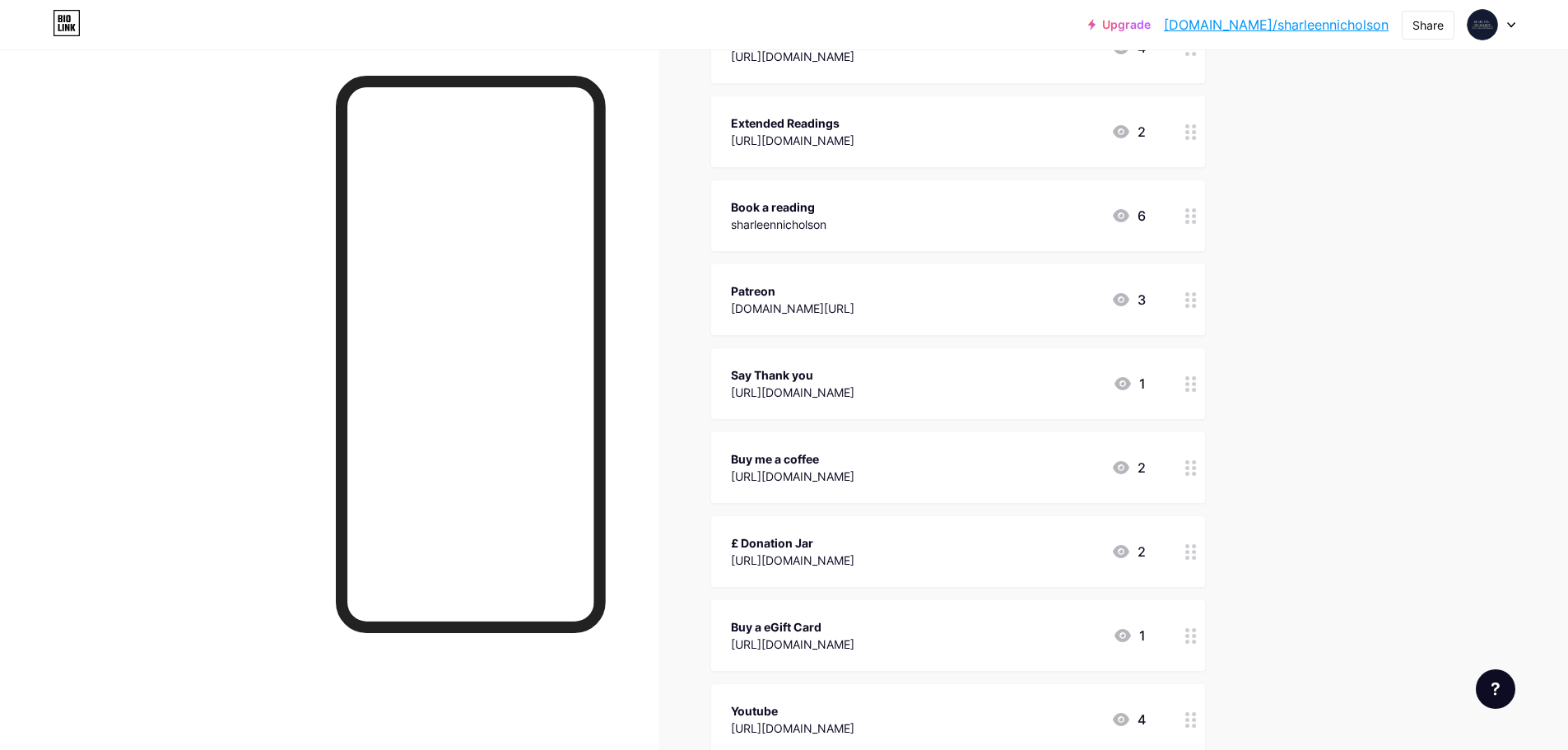
click at [770, 221] on div "sharleennicholson" at bounding box center [778, 224] width 96 height 17
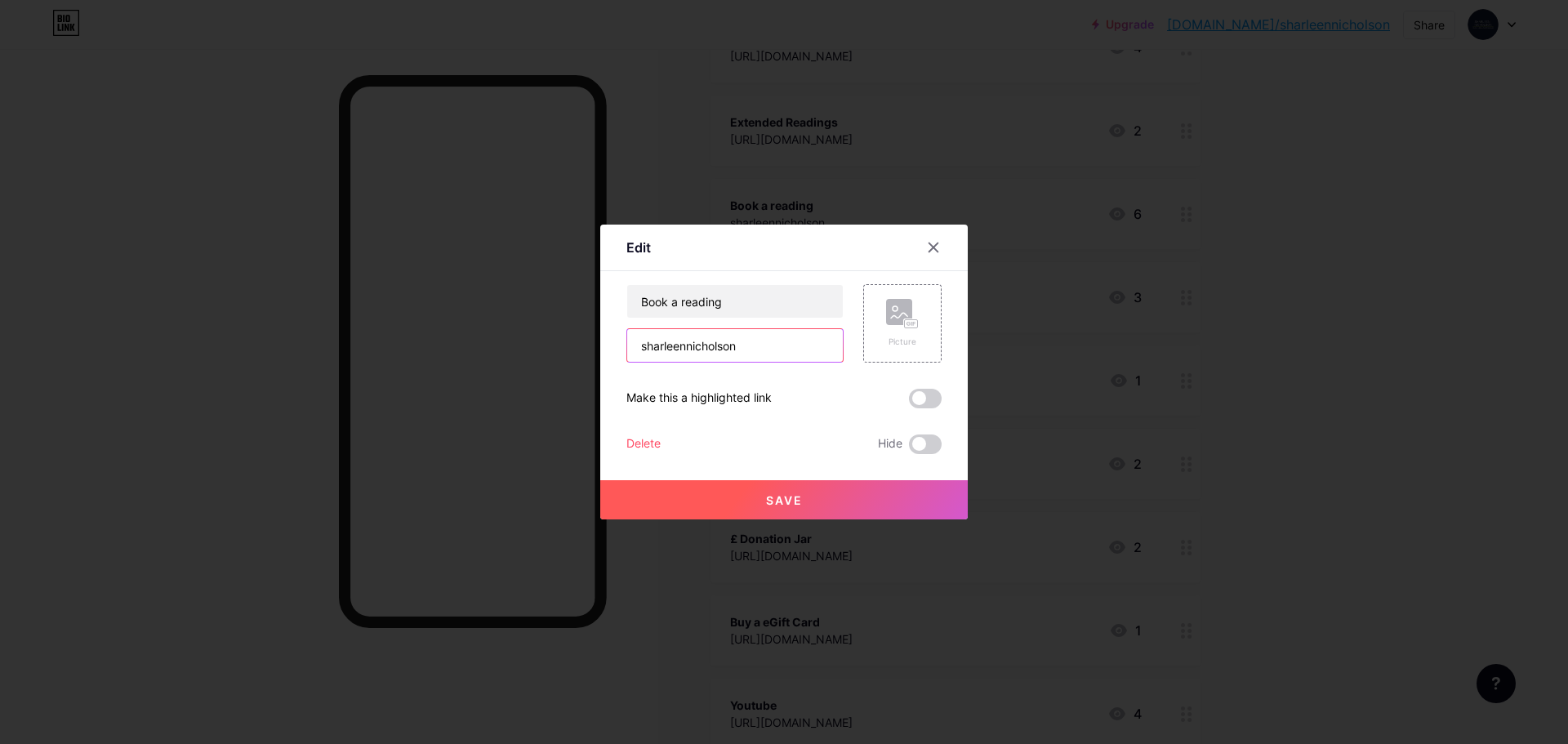
click at [638, 354] on input "sharleennicholson" at bounding box center [735, 346] width 215 height 33
click at [771, 350] on input "wwwsharleennicholson" at bounding box center [735, 346] width 215 height 33
type input "[DOMAIN_NAME]"
click at [781, 499] on span "Save" at bounding box center [784, 500] width 36 height 14
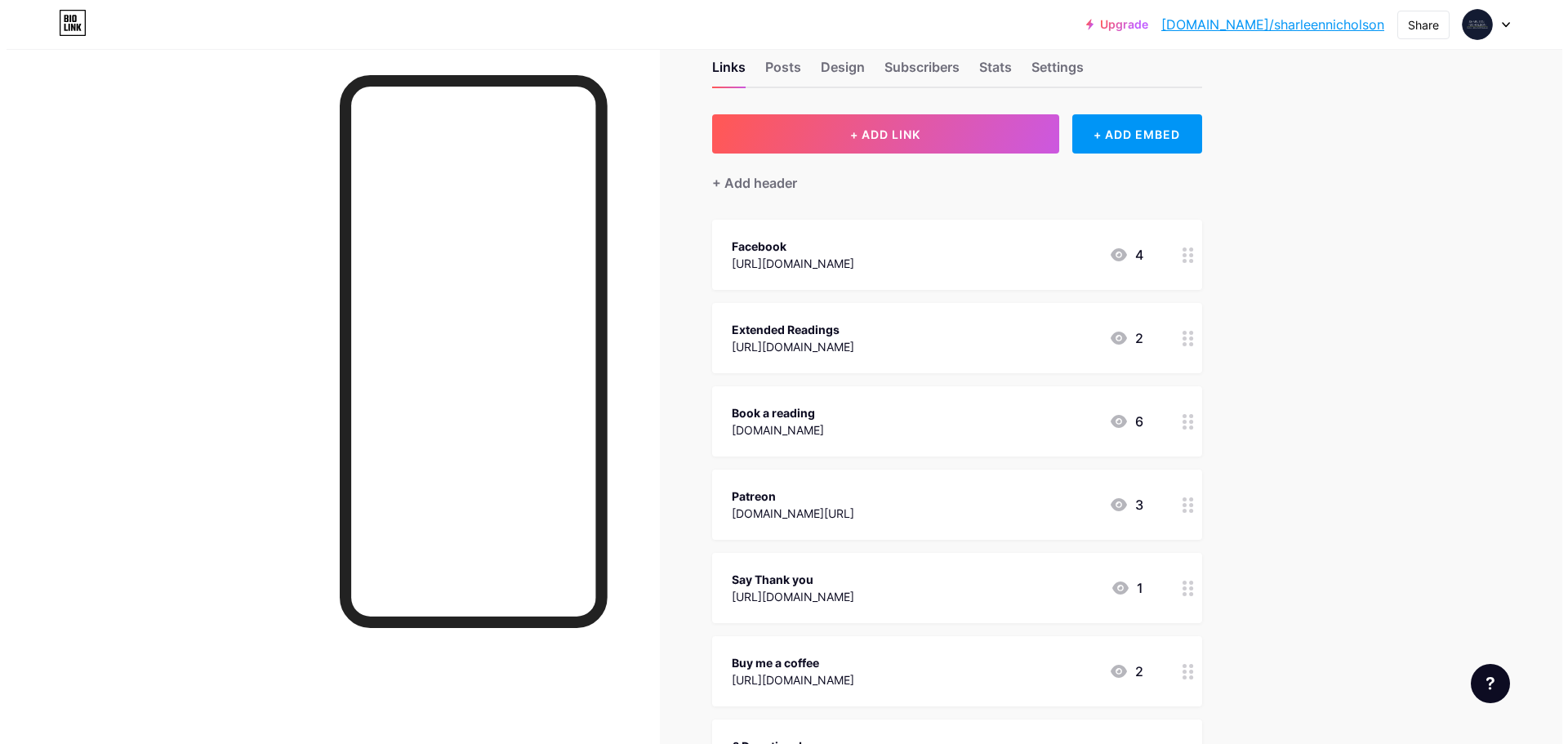
scroll to position [0, 0]
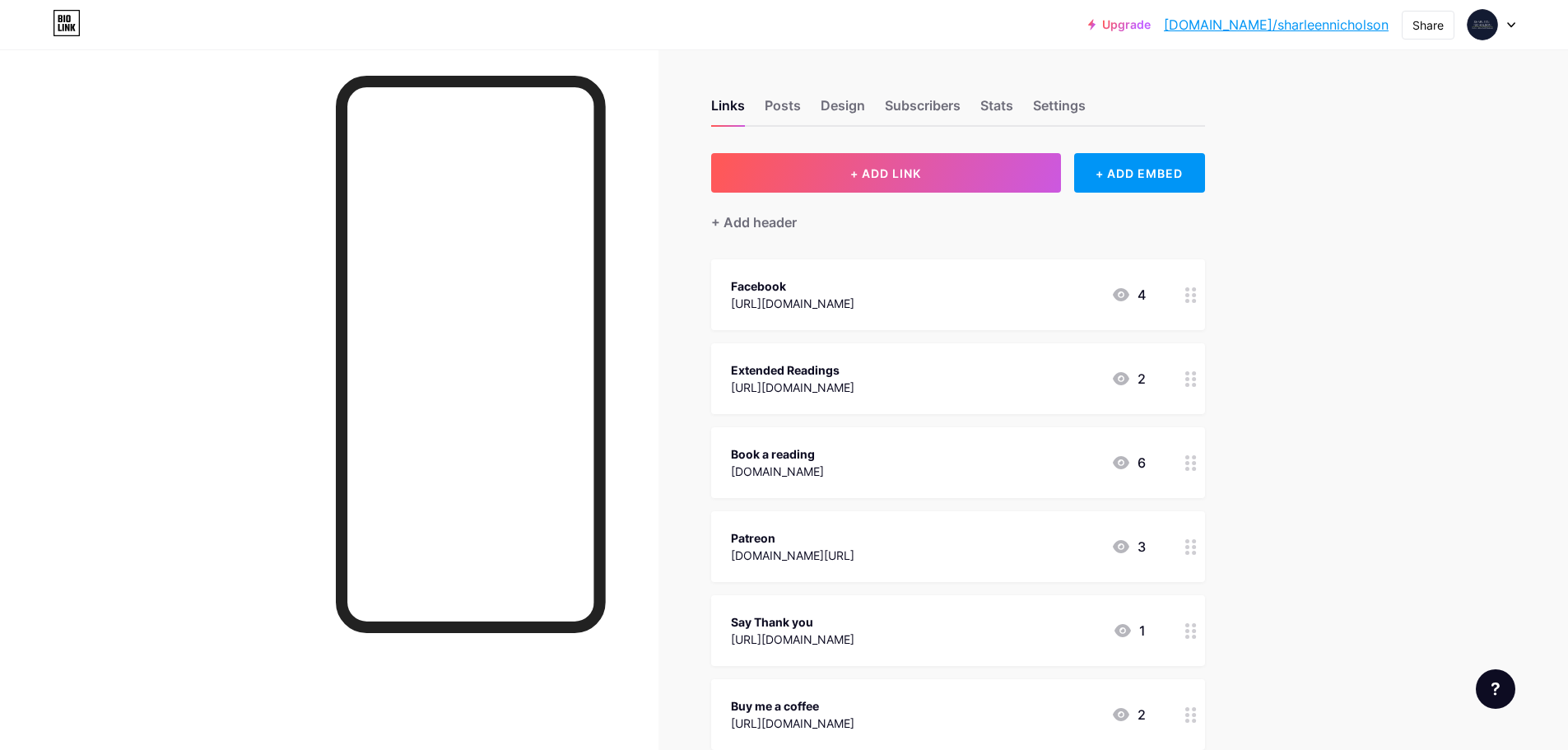
click at [832, 388] on div "[URL][DOMAIN_NAME]" at bounding box center [792, 387] width 123 height 17
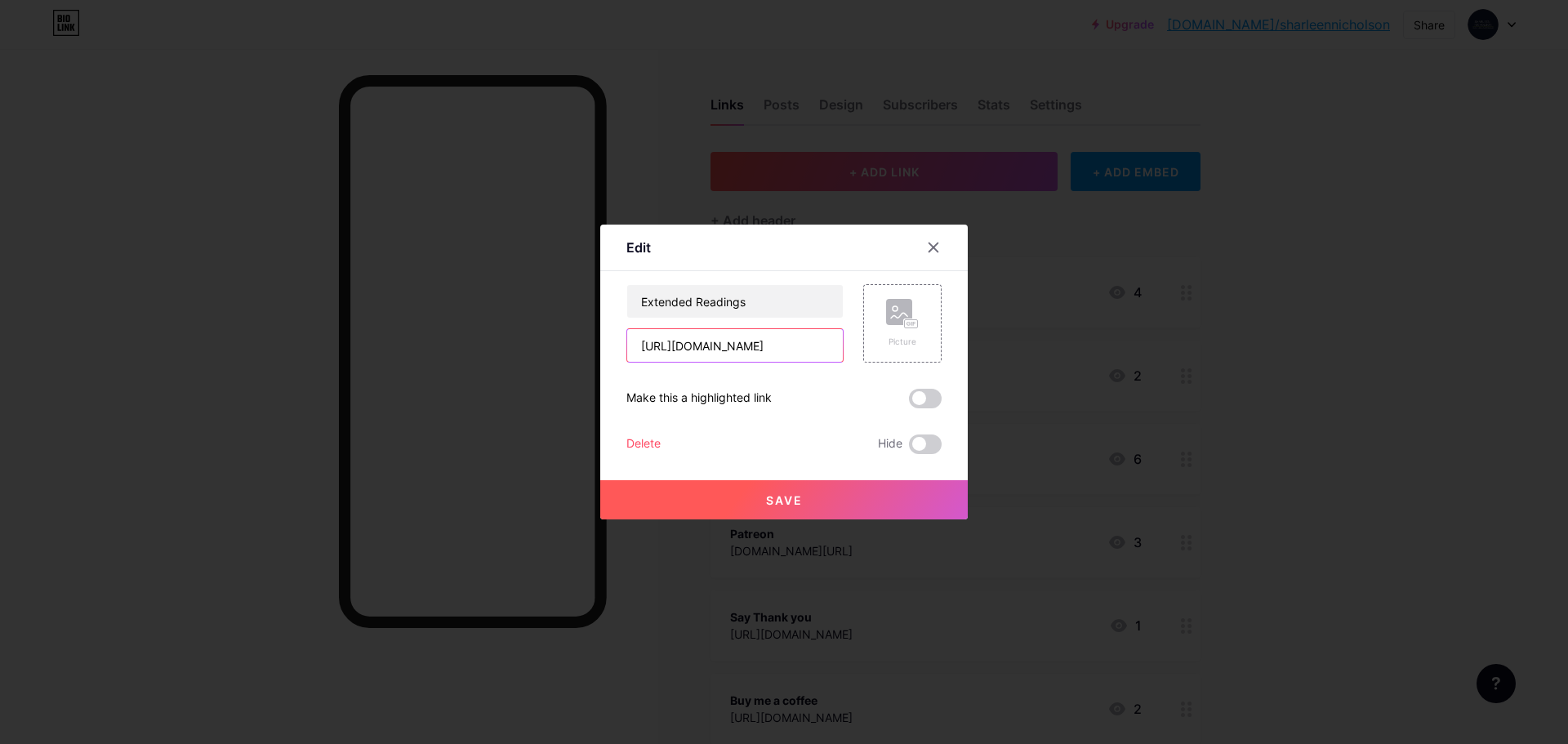
click at [718, 344] on input "[URL][DOMAIN_NAME]" at bounding box center [735, 346] width 215 height 33
drag, startPoint x: 634, startPoint y: 341, endPoint x: 946, endPoint y: 356, distance: 312.4
click at [946, 356] on div "Edit Content YouTube Play YouTube video without leaving your page. ADD Vimeo Pl…" at bounding box center [783, 371] width 367 height 294
